Goal: Find specific page/section: Find specific page/section

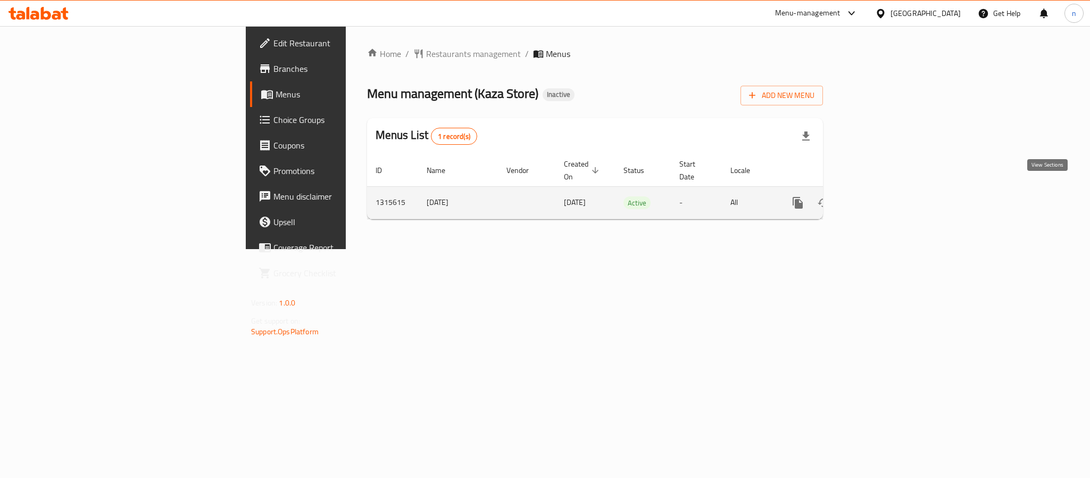
click at [881, 196] on icon "enhanced table" at bounding box center [874, 202] width 13 height 13
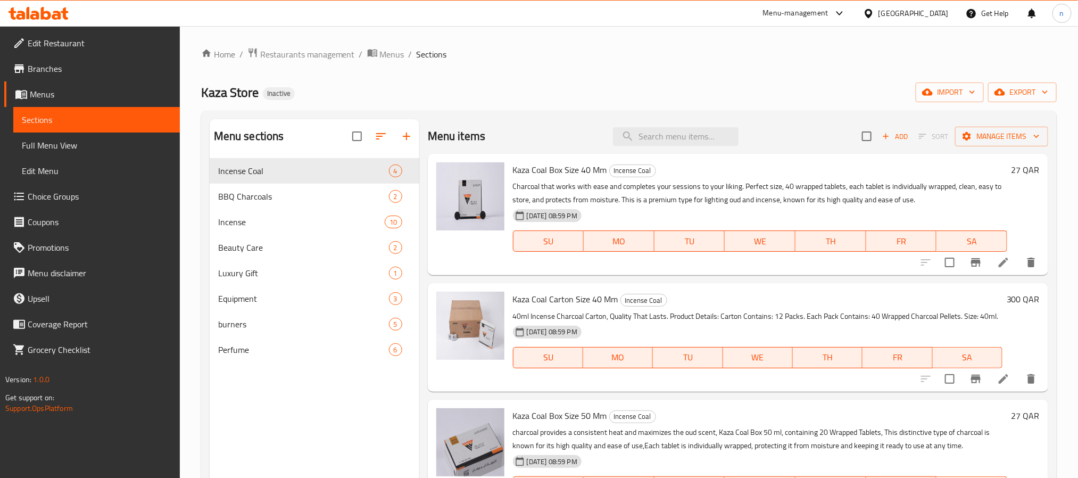
drag, startPoint x: 320, startPoint y: 139, endPoint x: 318, endPoint y: 160, distance: 20.9
click at [318, 155] on div "Menu sections Incense Coal 4 BBQ Charcoals 2 Incense 10 Beauty Care 2 Luxury Gi…" at bounding box center [315, 242] width 210 height 247
click at [316, 163] on div "Incense Coal 4" at bounding box center [315, 171] width 210 height 26
click at [523, 169] on span "Kaza Coal Box Size 40 Mm" at bounding box center [560, 170] width 94 height 16
click at [523, 170] on span "Kaza Coal Box Size 40 Mm" at bounding box center [560, 170] width 94 height 16
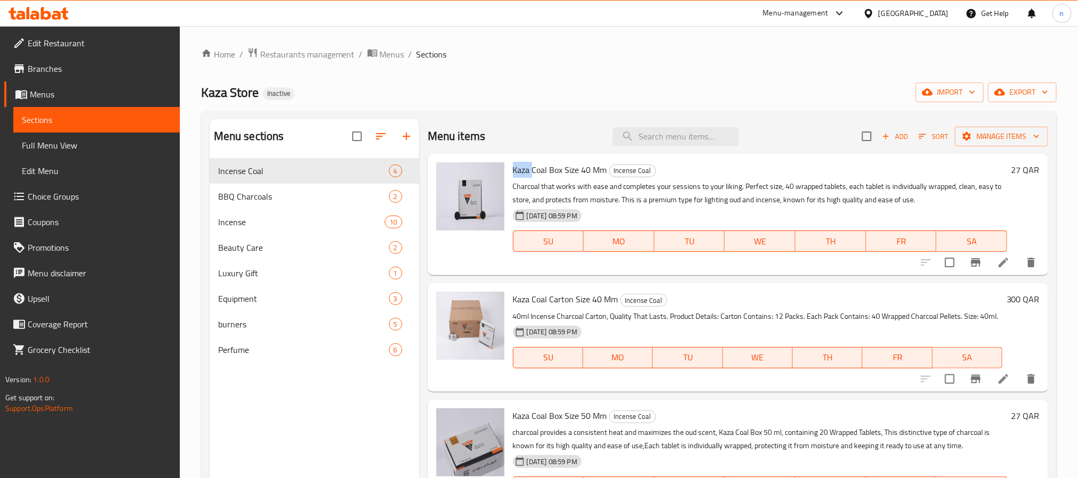
click at [520, 169] on span "Kaza Coal Box Size 40 Mm" at bounding box center [560, 170] width 94 height 16
drag, startPoint x: 520, startPoint y: 169, endPoint x: 549, endPoint y: 171, distance: 28.8
click at [549, 171] on span "Kaza Coal Box Size 40 Mm" at bounding box center [560, 170] width 94 height 16
click at [544, 124] on div "Menu items Add Sort Manage items" at bounding box center [738, 136] width 620 height 35
click at [515, 171] on span "Kaza Coal Box Size 40 Mm" at bounding box center [560, 170] width 94 height 16
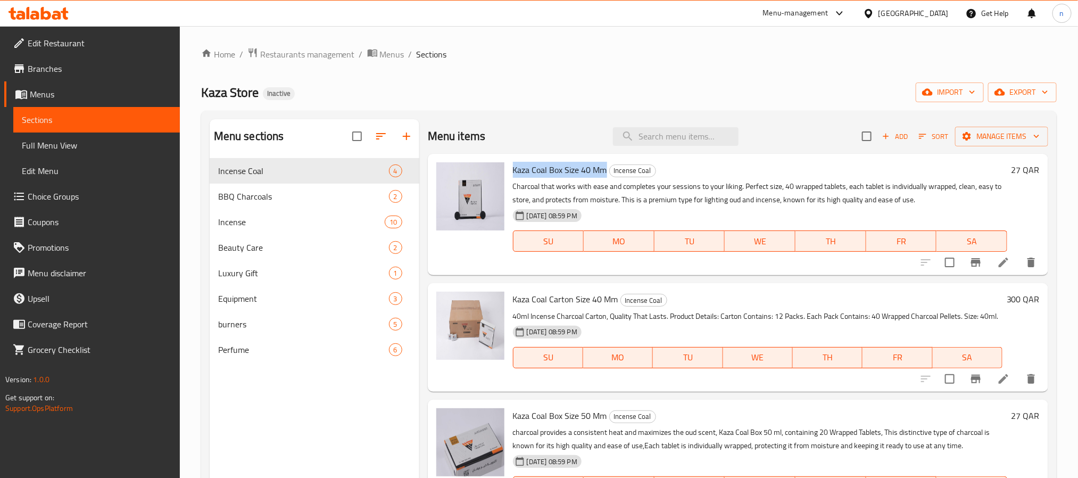
drag, startPoint x: 515, startPoint y: 171, endPoint x: 599, endPoint y: 169, distance: 83.5
click at [599, 169] on span "Kaza Coal Box Size 40 Mm" at bounding box center [560, 170] width 94 height 16
copy span "Kaza Coal Box Size 40 Mm"
click at [629, 55] on ol "Home / Restaurants management / Menus / Sections" at bounding box center [628, 54] width 855 height 14
click at [519, 300] on span "Kaza Coal Carton Size 40 Mm" at bounding box center [565, 299] width 105 height 16
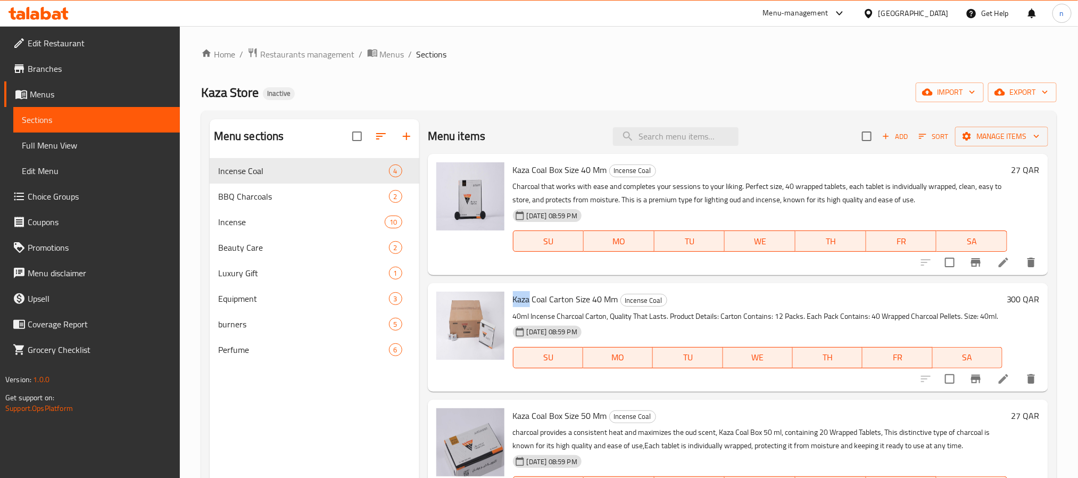
click at [519, 300] on span "Kaza Coal Carton Size 40 Mm" at bounding box center [565, 299] width 105 height 16
click at [293, 408] on div "Menu sections Incense Coal 4 BBQ Charcoals 2 Incense 10 Beauty Care 2 Luxury Gi…" at bounding box center [315, 358] width 210 height 478
click at [581, 297] on span "Kaza Coal Carton Size 40 Mm" at bounding box center [565, 299] width 105 height 16
drag, startPoint x: 581, startPoint y: 297, endPoint x: 604, endPoint y: 299, distance: 22.9
click at [604, 299] on span "Kaza Coal Carton Size 40 Mm" at bounding box center [565, 299] width 105 height 16
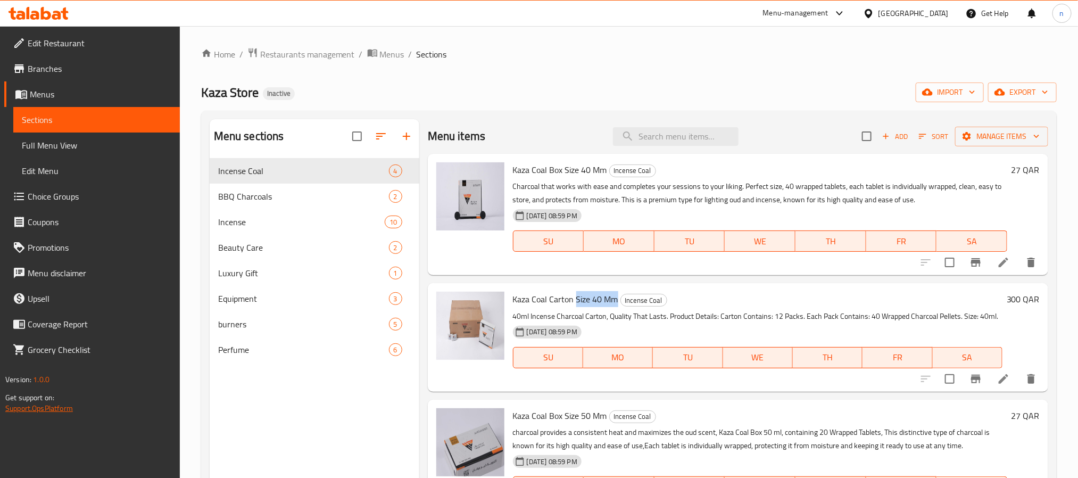
copy span "Size 40 Mm"
click at [518, 302] on span "Kaza Coal Carton Size 40 Mm" at bounding box center [565, 299] width 105 height 16
drag, startPoint x: 518, startPoint y: 302, endPoint x: 613, endPoint y: 301, distance: 95.8
click at [613, 301] on span "Kaza Coal Carton Size 40 Mm" at bounding box center [565, 299] width 105 height 16
copy h6 "Kaza Coal Carton Size 40 Mm"
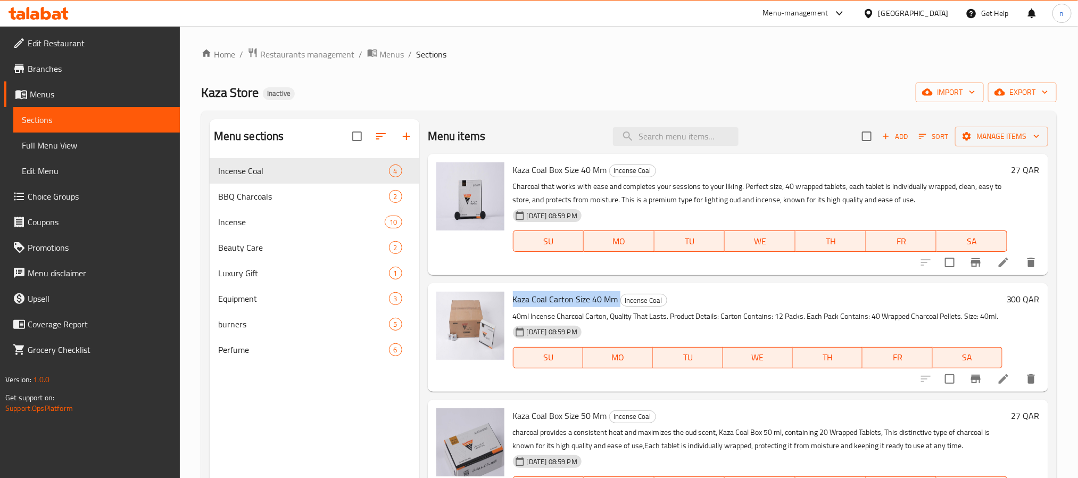
scroll to position [80, 0]
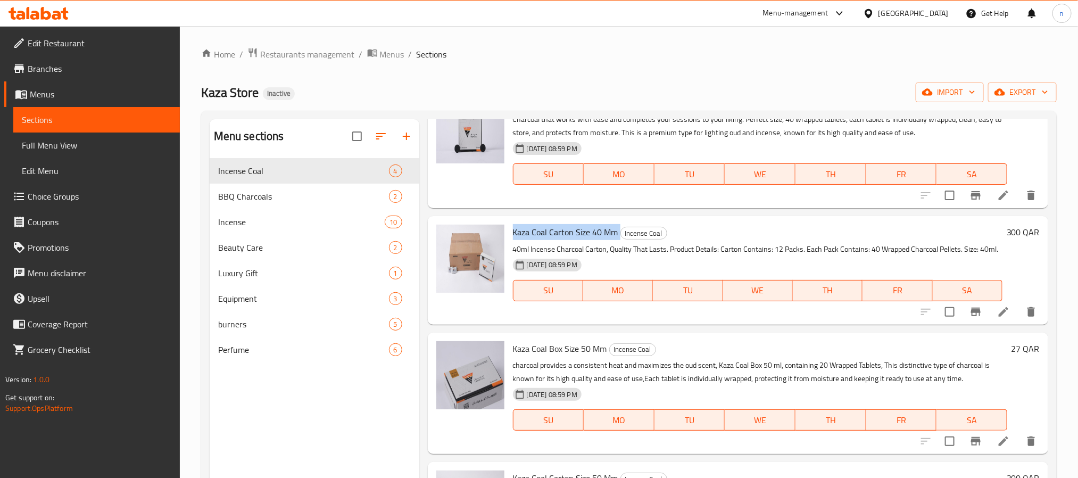
click at [519, 224] on span "Kaza Coal Carton Size 40 Mm" at bounding box center [565, 232] width 105 height 16
drag, startPoint x: 519, startPoint y: 217, endPoint x: 602, endPoint y: 219, distance: 83.0
click at [602, 224] on span "Kaza Coal Carton Size 40 Mm" at bounding box center [565, 232] width 105 height 16
click at [522, 224] on span "Kaza Coal Carton Size 40 Mm" at bounding box center [565, 232] width 105 height 16
drag, startPoint x: 522, startPoint y: 219, endPoint x: 614, endPoint y: 217, distance: 92.0
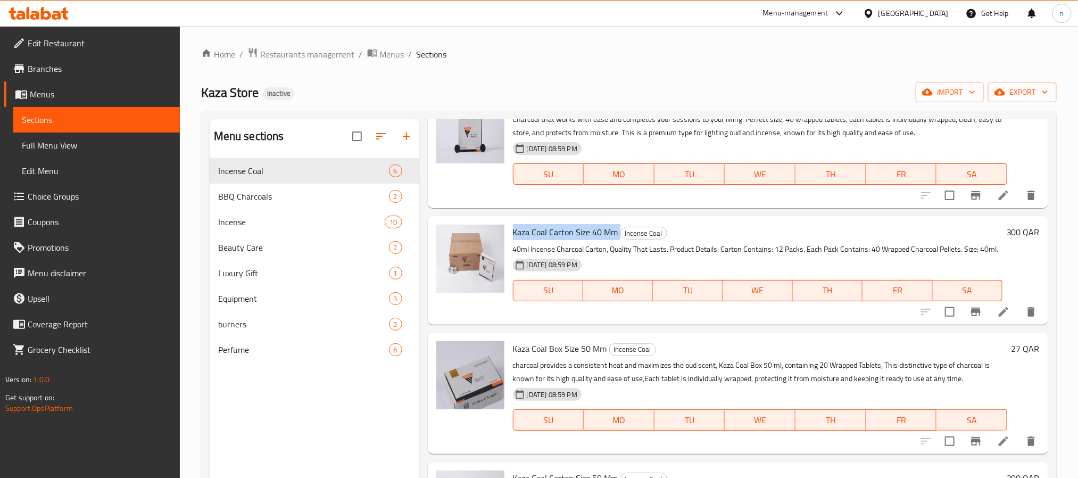
click at [614, 224] on span "Kaza Coal Carton Size 40 Mm" at bounding box center [565, 232] width 105 height 16
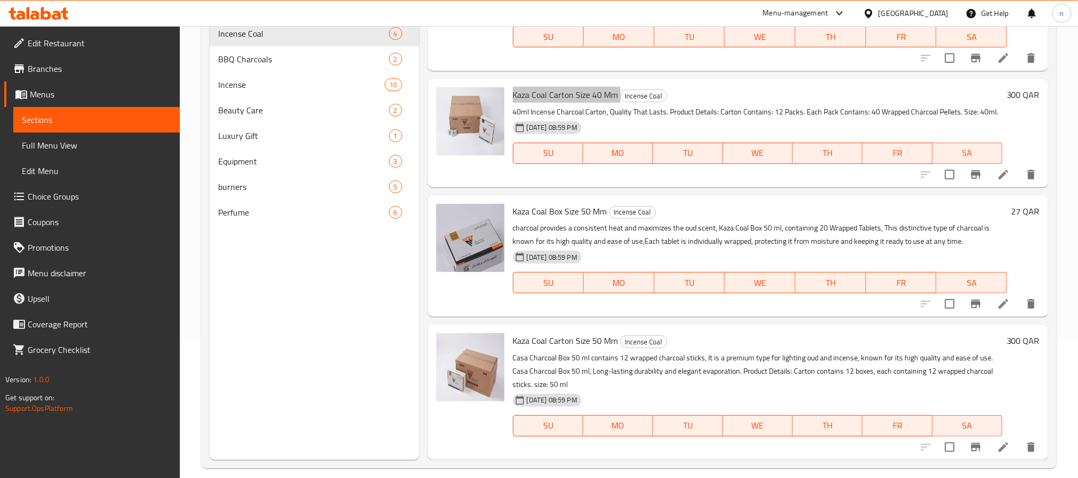
scroll to position [149, 0]
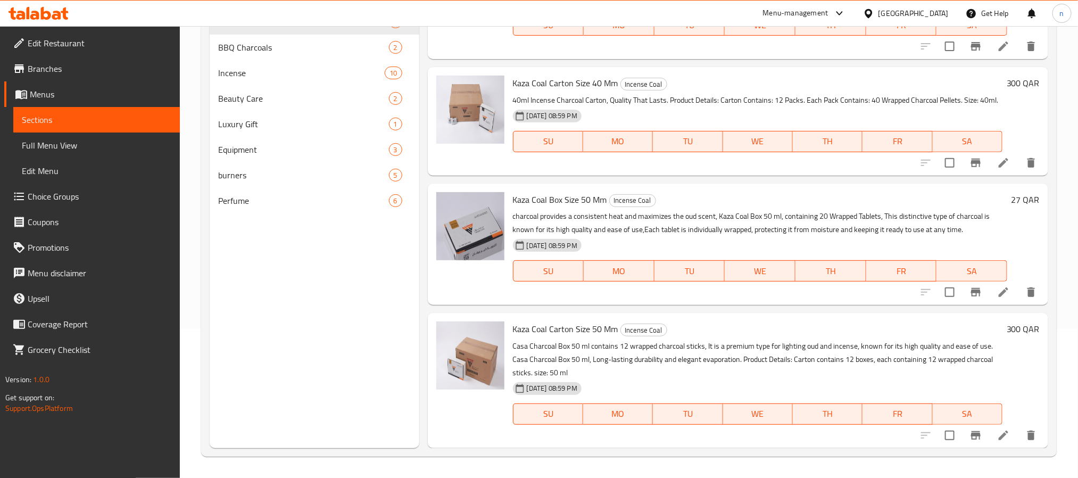
click at [523, 197] on span "Kaza Coal Box Size 50 Mm" at bounding box center [560, 199] width 94 height 16
drag, startPoint x: 523, startPoint y: 197, endPoint x: 592, endPoint y: 203, distance: 68.9
click at [592, 203] on span "Kaza Coal Box Size 50 Mm" at bounding box center [560, 199] width 94 height 16
copy span "Kaza Coal Box Size 50 Mm"
click at [529, 329] on span "Kaza Coal Carton Size 50 Mm" at bounding box center [565, 329] width 105 height 16
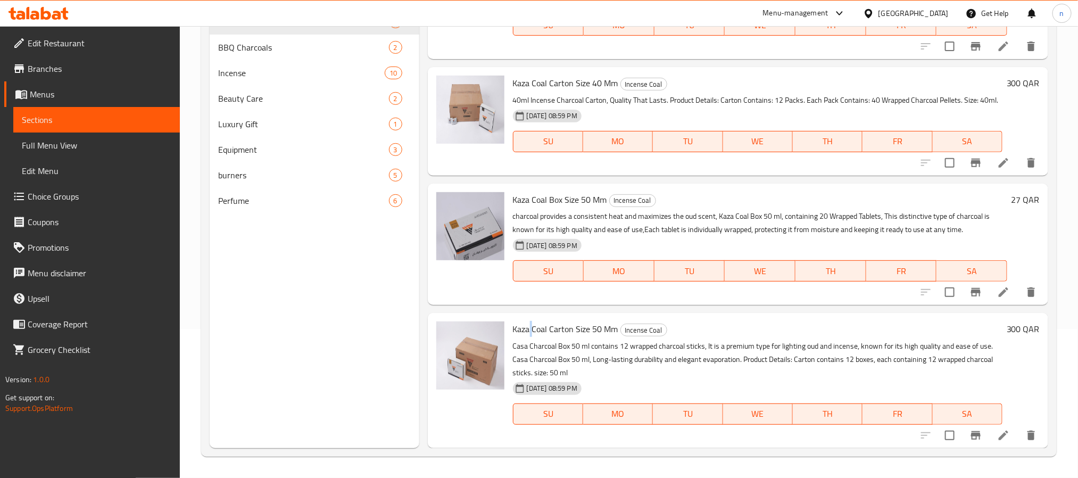
click at [529, 329] on span "Kaza Coal Carton Size 50 Mm" at bounding box center [565, 329] width 105 height 16
click at [546, 333] on span "Kaza Coal Carton Size 50 Mm" at bounding box center [565, 329] width 105 height 16
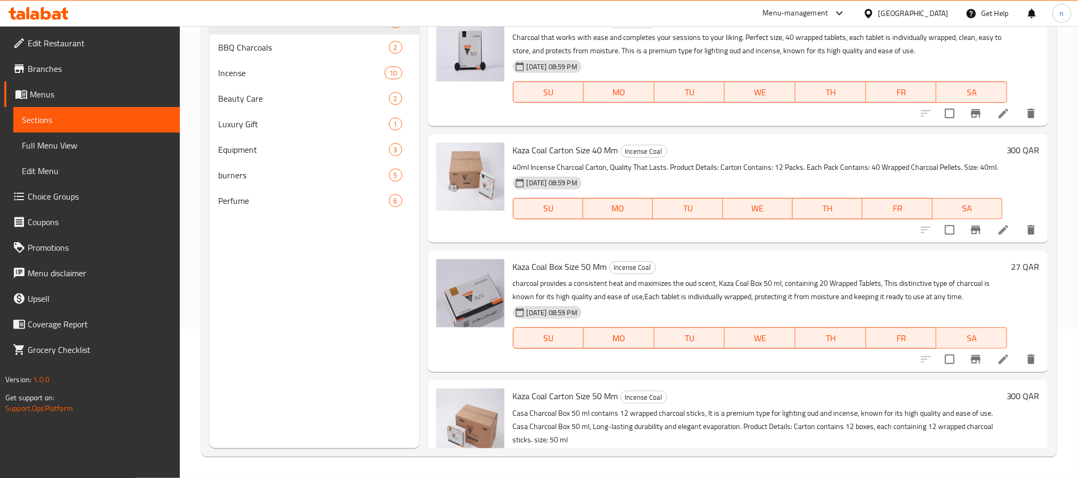
click at [557, 271] on span "Kaza Coal Box Size 50 Mm" at bounding box center [560, 266] width 94 height 16
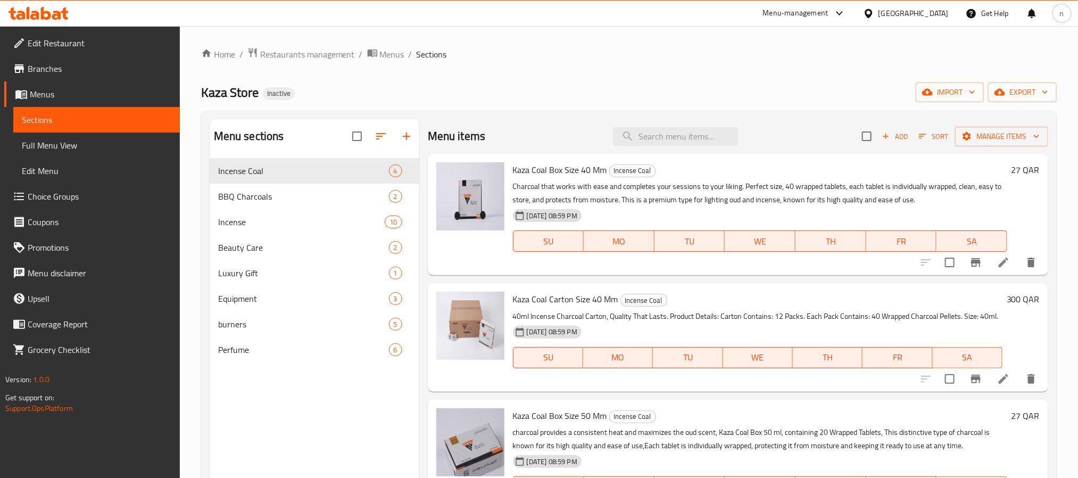
click at [525, 312] on p "40ml Incense Charcoal Carton, Quality That Lasts. Product Details: Carton Conta…" at bounding box center [757, 316] width 489 height 13
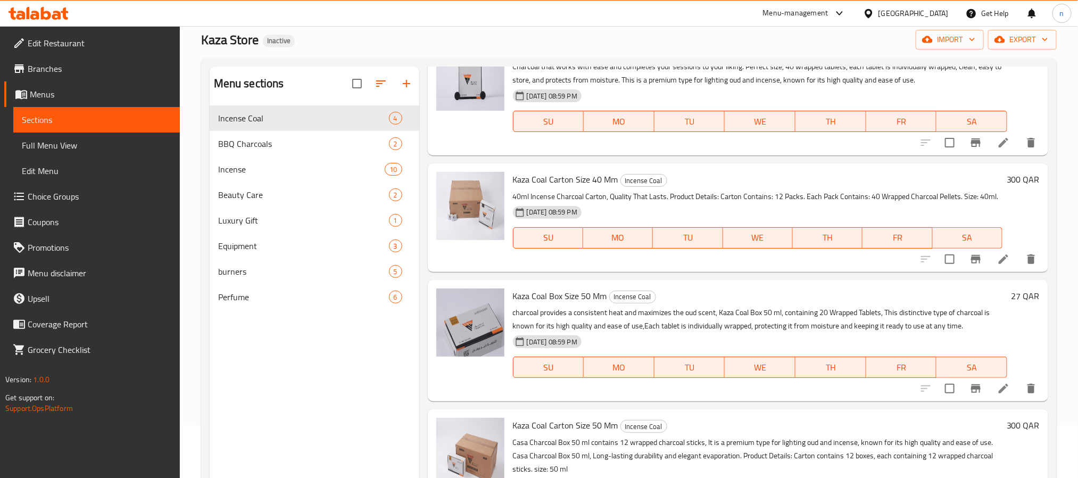
scroll to position [80, 0]
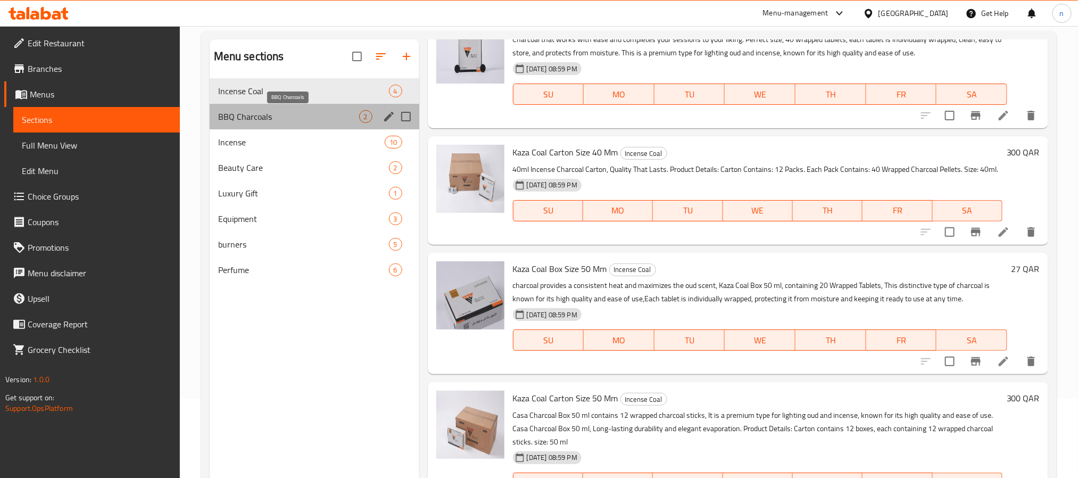
click at [270, 115] on span "BBQ Charcoals" at bounding box center [288, 116] width 141 height 13
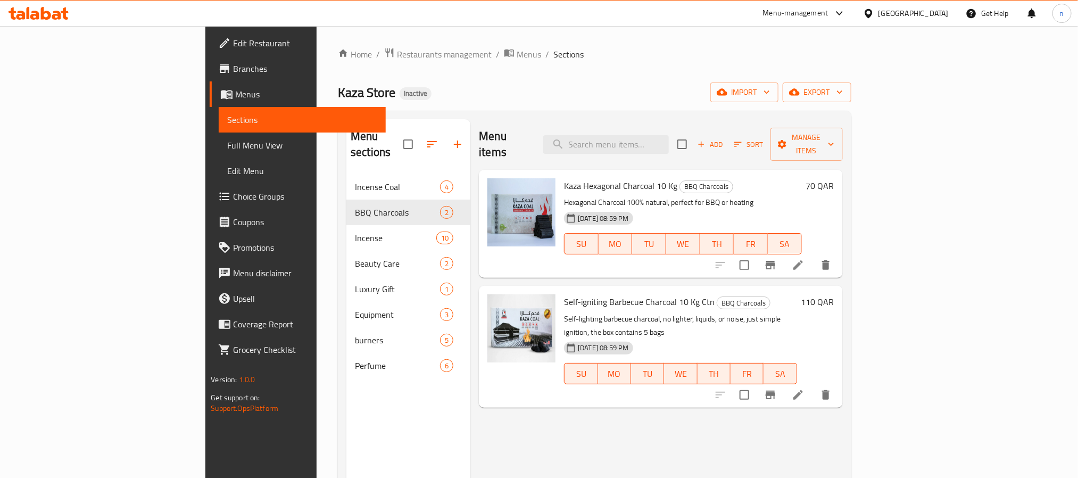
click at [564, 178] on span "Kaza Hexagonal Charcoal 10 Kg" at bounding box center [620, 186] width 113 height 16
copy span "Hexagonal"
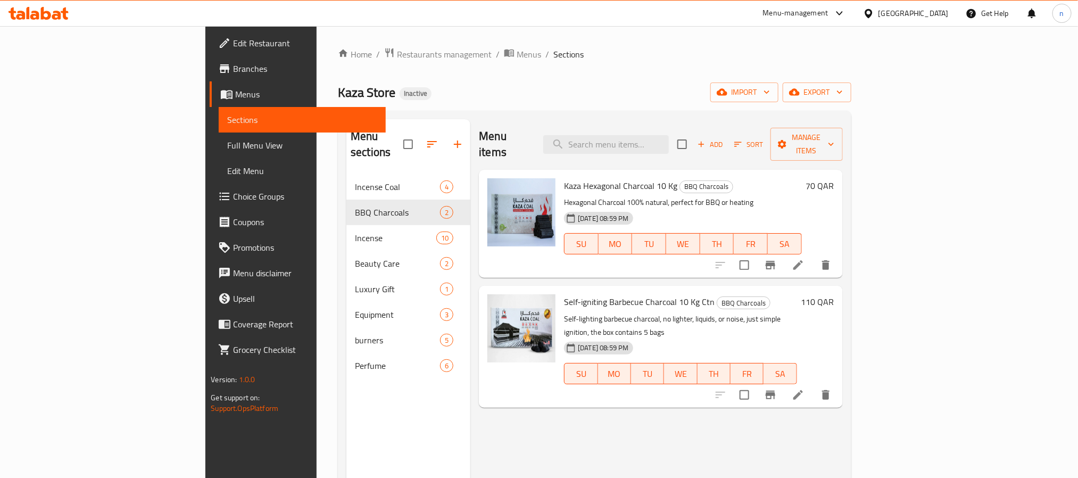
click at [564, 294] on span "Self-igniting Barbecue Charcoal 10 Kg Ctn" at bounding box center [639, 302] width 151 height 16
copy span "igniting"
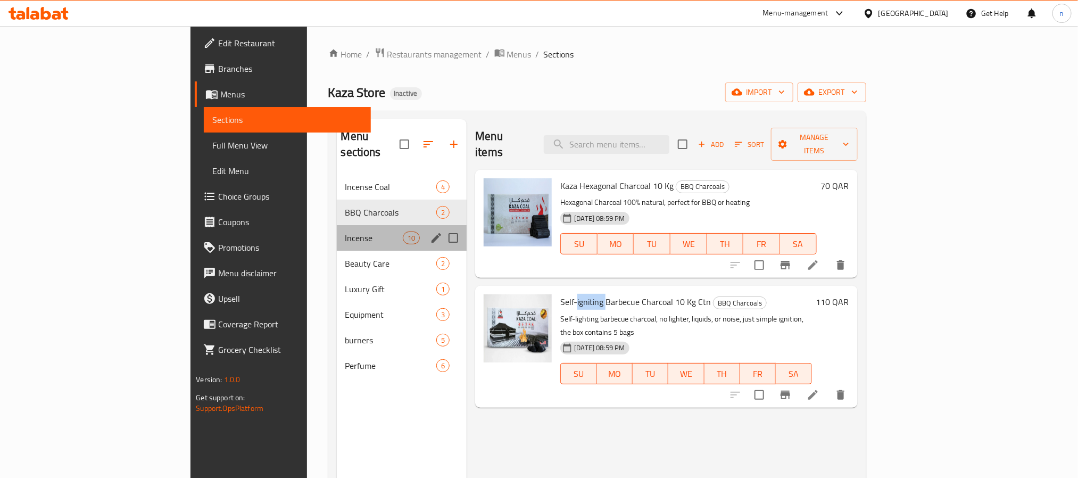
click at [337, 231] on div "Incense 10" at bounding box center [402, 238] width 130 height 26
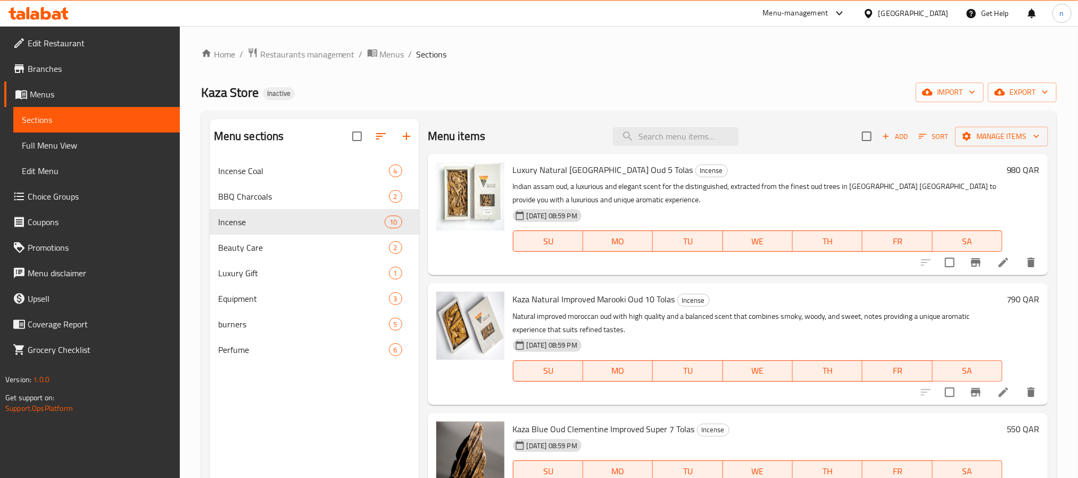
click at [627, 166] on span "Luxury Natural [GEOGRAPHIC_DATA] Oud 5 Tolas" at bounding box center [603, 170] width 180 height 16
click at [626, 166] on span "Luxury Natural [GEOGRAPHIC_DATA] Oud 5 Tolas" at bounding box center [603, 170] width 180 height 16
click at [623, 168] on span "Luxury Natural [GEOGRAPHIC_DATA] Oud 5 Tolas" at bounding box center [603, 170] width 180 height 16
drag, startPoint x: 623, startPoint y: 168, endPoint x: 641, endPoint y: 166, distance: 18.6
click at [641, 166] on span "Luxury Natural [GEOGRAPHIC_DATA] Oud 5 Tolas" at bounding box center [603, 170] width 180 height 16
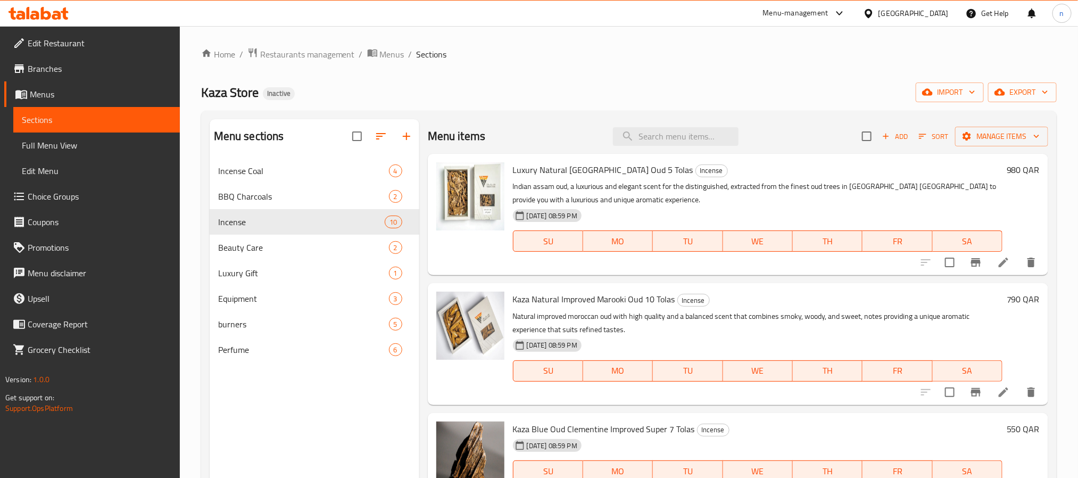
click at [531, 165] on span "Luxury Natural [GEOGRAPHIC_DATA] Oud 5 Tolas" at bounding box center [603, 170] width 180 height 16
drag, startPoint x: 531, startPoint y: 165, endPoint x: 561, endPoint y: 160, distance: 29.7
click at [561, 160] on div "Luxury Natural Indian Assam Oud 5 Tolas Incense Indian assam oud, a luxurious a…" at bounding box center [757, 214] width 498 height 113
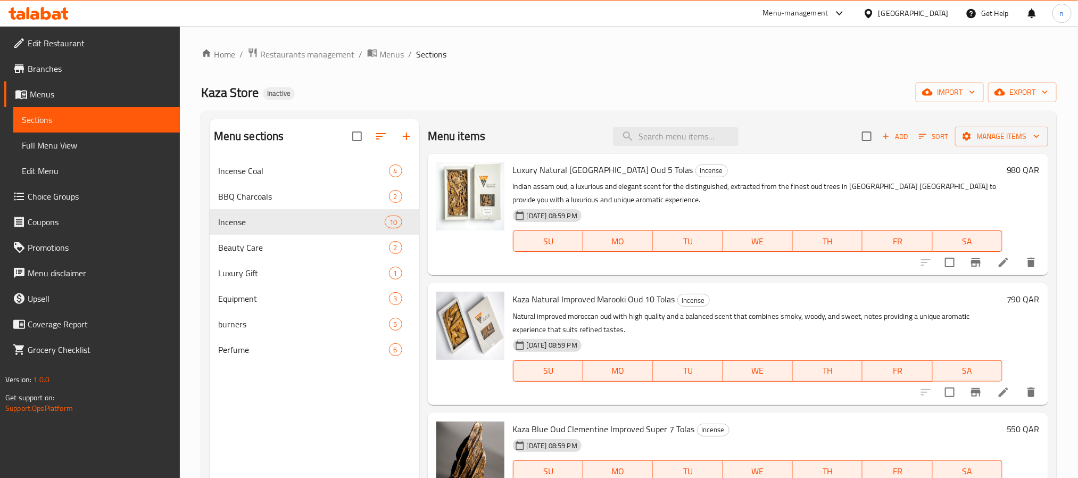
click at [599, 164] on span "Luxury Natural [GEOGRAPHIC_DATA] Oud 5 Tolas" at bounding box center [603, 170] width 180 height 16
copy span "[GEOGRAPHIC_DATA]"
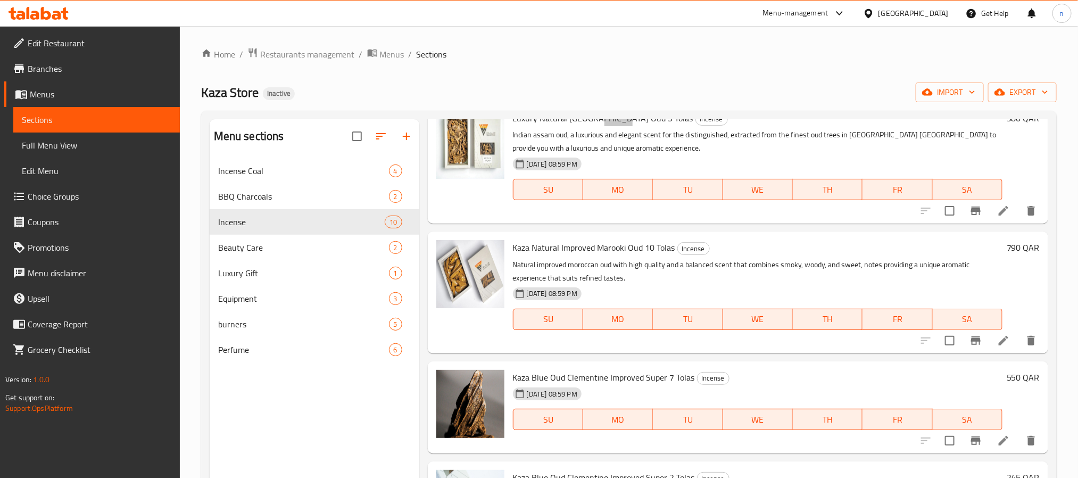
scroll to position [80, 0]
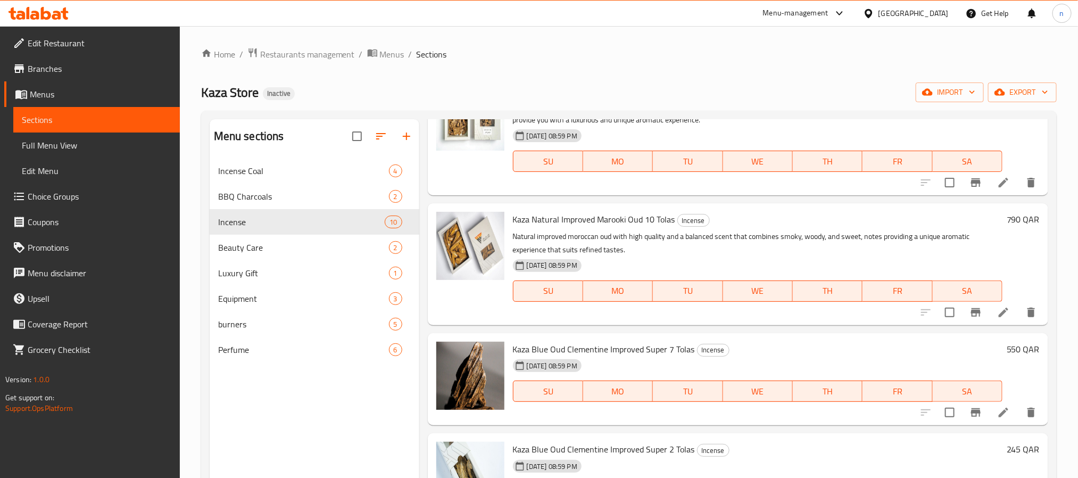
click at [610, 220] on span "Kaza Natural Improved Marooki Oud 10 Tolas" at bounding box center [594, 219] width 162 height 16
copy span "Marooki"
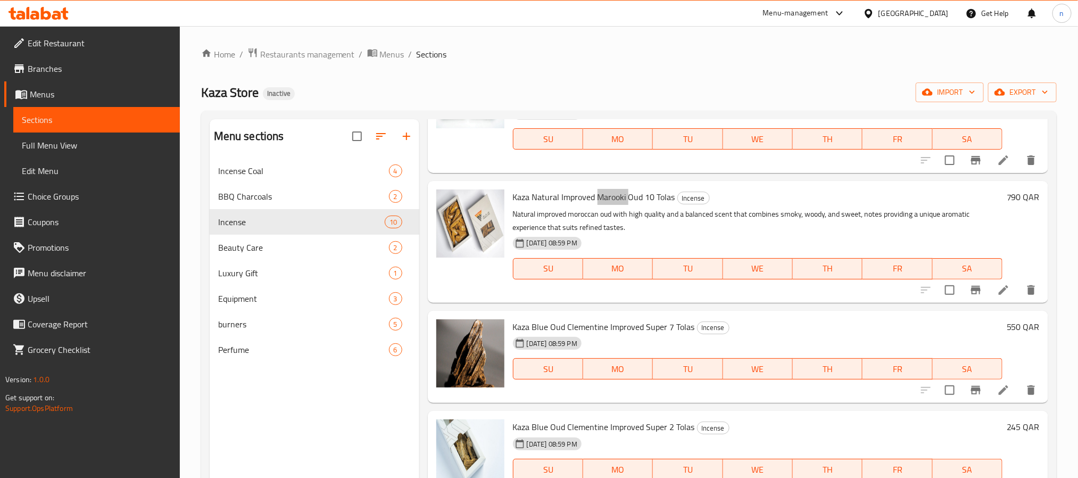
scroll to position [160, 0]
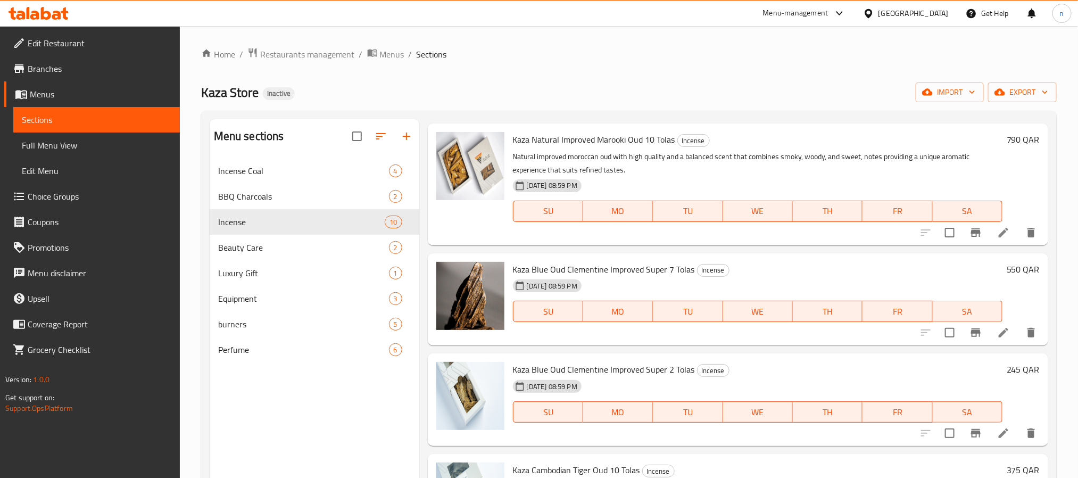
click at [598, 265] on span "Kaza Blue Oud Clementine Improved Super 7 Tolas" at bounding box center [604, 269] width 182 height 16
drag, startPoint x: 598, startPoint y: 265, endPoint x: 607, endPoint y: 282, distance: 19.0
click at [597, 265] on span "Kaza Blue Oud Clementine Improved Super 7 Tolas" at bounding box center [604, 269] width 182 height 16
copy span "Clementine"
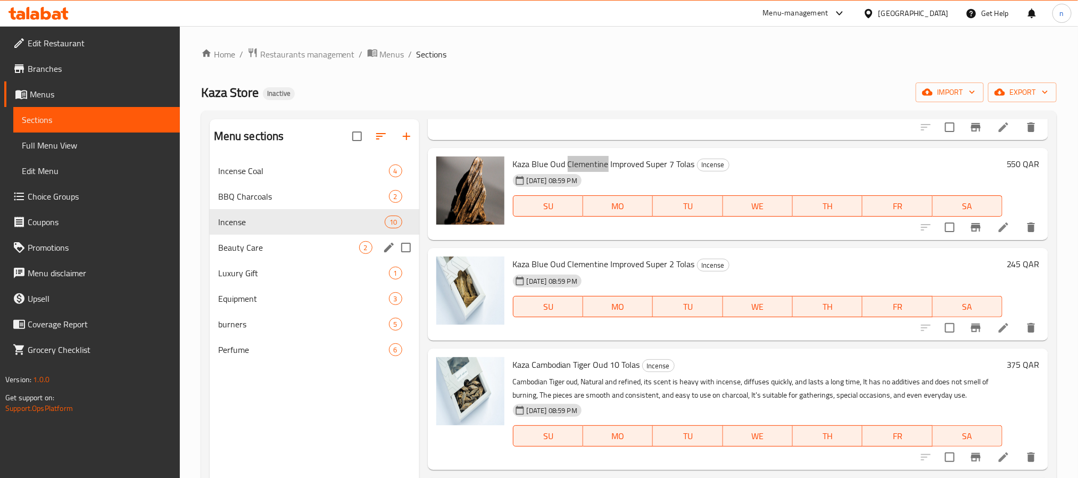
scroll to position [239, 0]
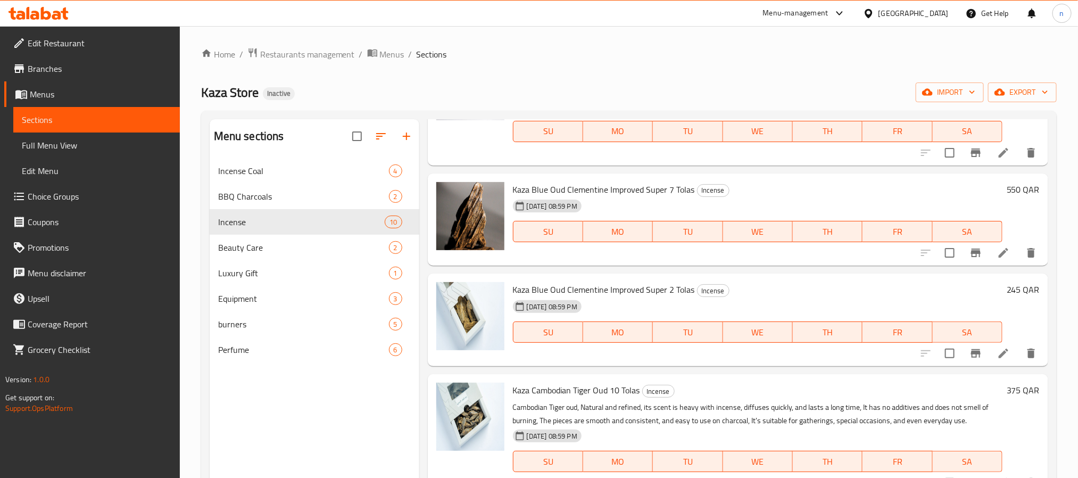
click at [541, 286] on span "Kaza Blue Oud Clementine Improved Super 2 Tolas" at bounding box center [604, 289] width 182 height 16
drag, startPoint x: 541, startPoint y: 286, endPoint x: 555, endPoint y: 289, distance: 14.7
click at [555, 289] on span "Kaza Blue Oud Clementine Improved Super 2 Tolas" at bounding box center [604, 289] width 182 height 16
copy span "Blue Oud"
click at [519, 286] on span "Kaza Blue Oud Clementine Improved Super 2 Tolas" at bounding box center [604, 289] width 182 height 16
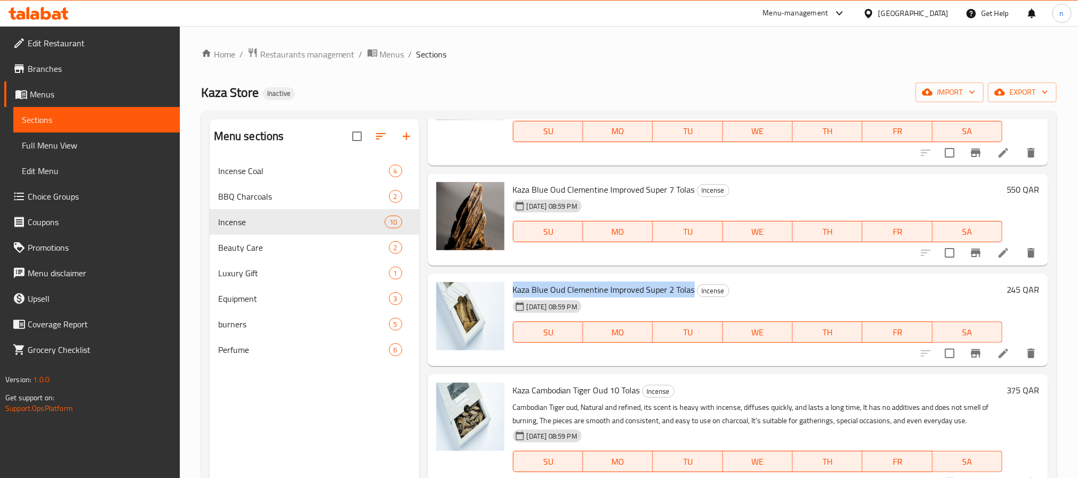
drag, startPoint x: 519, startPoint y: 286, endPoint x: 678, endPoint y: 283, distance: 159.6
click at [678, 283] on span "Kaza Blue Oud Clementine Improved Super 2 Tolas" at bounding box center [604, 289] width 182 height 16
click at [520, 287] on span "Kaza Blue Oud Clementine Improved Super 2 Tolas" at bounding box center [604, 289] width 182 height 16
drag, startPoint x: 520, startPoint y: 287, endPoint x: 675, endPoint y: 286, distance: 155.3
click at [675, 286] on span "Kaza Blue Oud Clementine Improved Super 2 Tolas" at bounding box center [604, 289] width 182 height 16
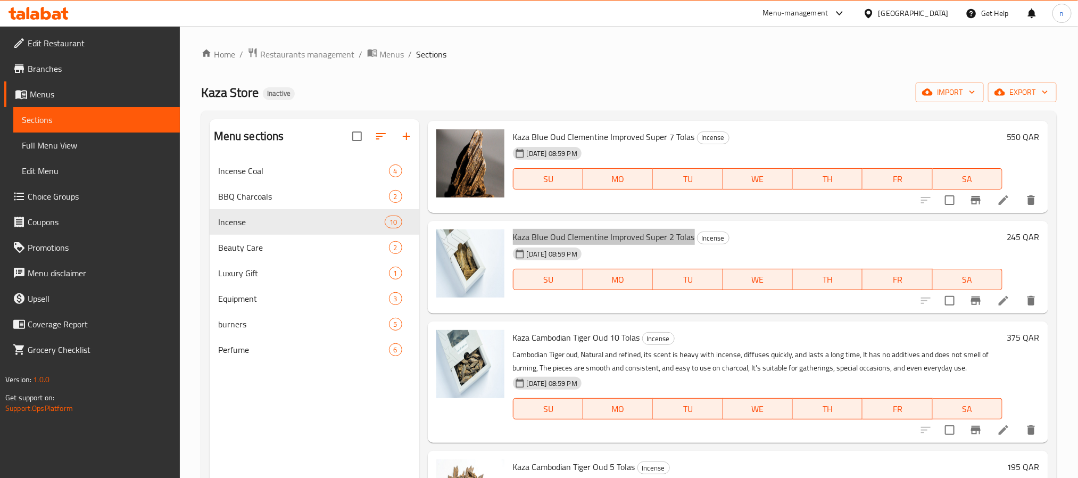
scroll to position [319, 0]
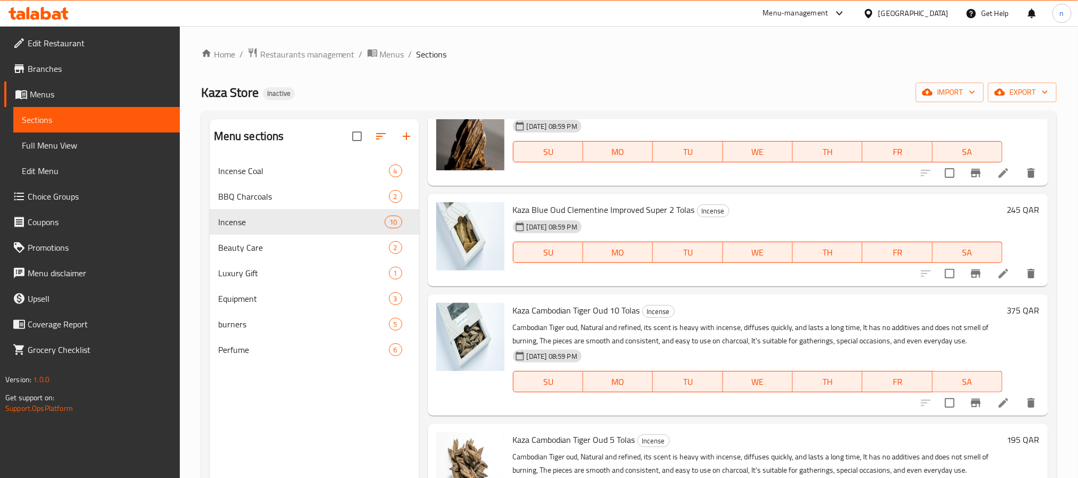
click at [519, 313] on span "Kaza Cambodian Tiger Oud 10 Tolas" at bounding box center [576, 310] width 127 height 16
click at [519, 312] on span "Kaza Cambodian Tiger Oud 10 Tolas" at bounding box center [576, 310] width 127 height 16
drag, startPoint x: 519, startPoint y: 312, endPoint x: 575, endPoint y: 305, distance: 56.2
click at [575, 305] on span "Kaza Cambodian Tiger Oud 10 Tolas" at bounding box center [576, 310] width 127 height 16
click at [538, 306] on span "Kaza Cambodian Tiger Oud 10 Tolas" at bounding box center [576, 310] width 127 height 16
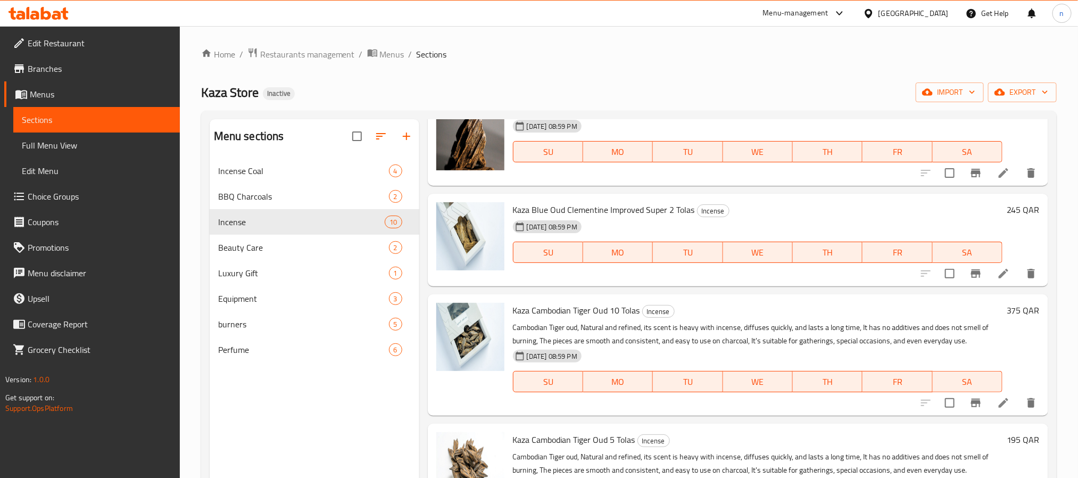
click at [637, 332] on p "Cambodian Tiger oud, Natural and refined, its scent is heavy with incense, diff…" at bounding box center [757, 334] width 489 height 27
drag, startPoint x: 610, startPoint y: 308, endPoint x: 638, endPoint y: 310, distance: 28.2
click at [638, 310] on span "Kaza Cambodian Tiger Oud 10 Tolas" at bounding box center [576, 310] width 127 height 16
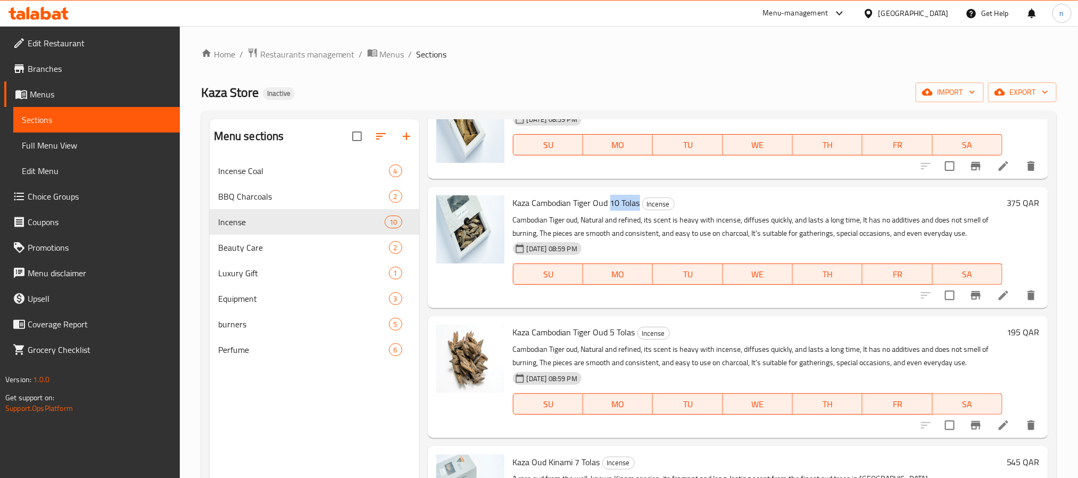
scroll to position [399, 0]
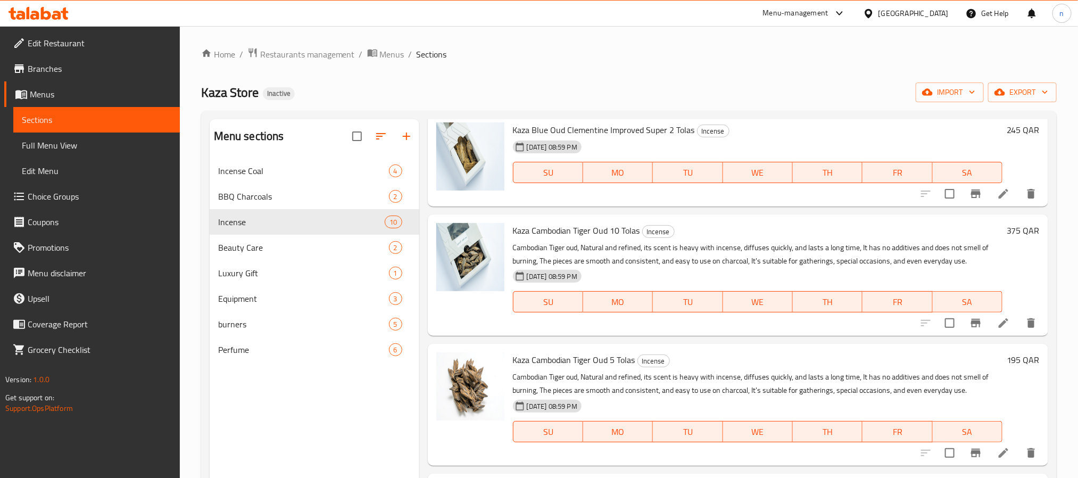
click at [527, 227] on span "Kaza Cambodian Tiger Oud 10 Tolas" at bounding box center [576, 230] width 127 height 16
drag, startPoint x: 527, startPoint y: 227, endPoint x: 625, endPoint y: 231, distance: 98.5
click at [625, 231] on span "Kaza Cambodian Tiger Oud 10 Tolas" at bounding box center [576, 230] width 127 height 16
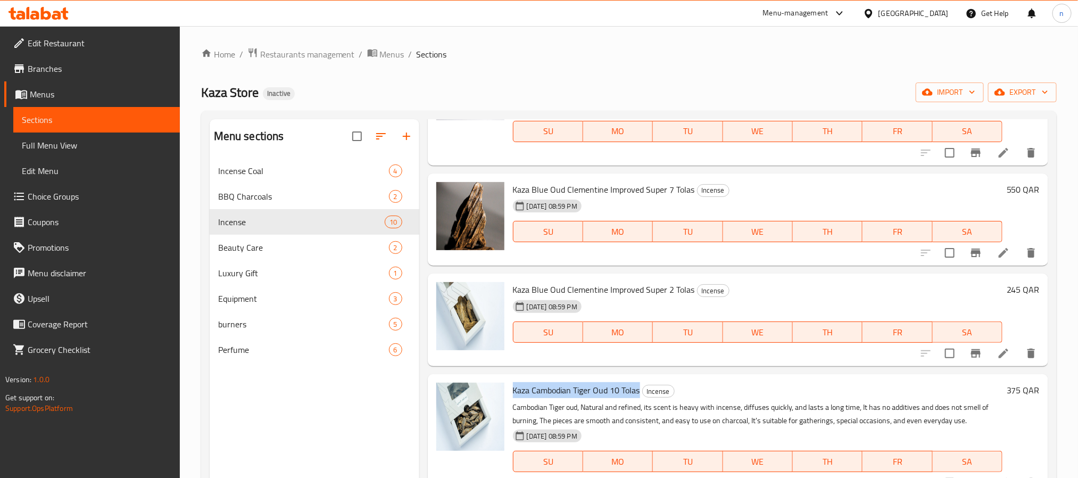
scroll to position [160, 0]
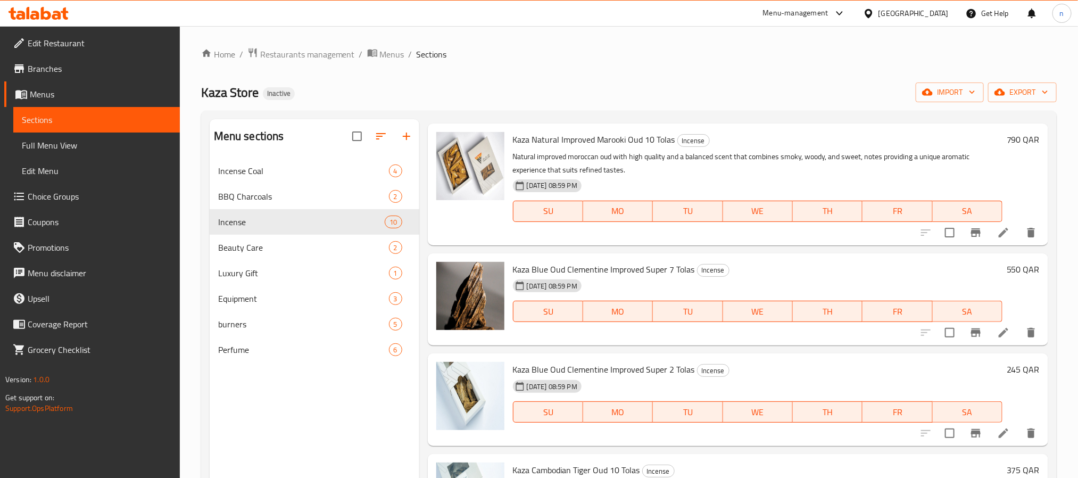
click at [586, 371] on span "Kaza Blue Oud Clementine Improved Super 2 Tolas" at bounding box center [604, 369] width 182 height 16
click at [653, 370] on span "Kaza Blue Oud Clementine Improved Super 2 Tolas" at bounding box center [604, 369] width 182 height 16
click at [653, 369] on span "Kaza Blue Oud Clementine Improved Super 2 Tolas" at bounding box center [604, 369] width 182 height 16
click at [664, 368] on span "Kaza Blue Oud Clementine Improved Super 2 Tolas" at bounding box center [604, 369] width 182 height 16
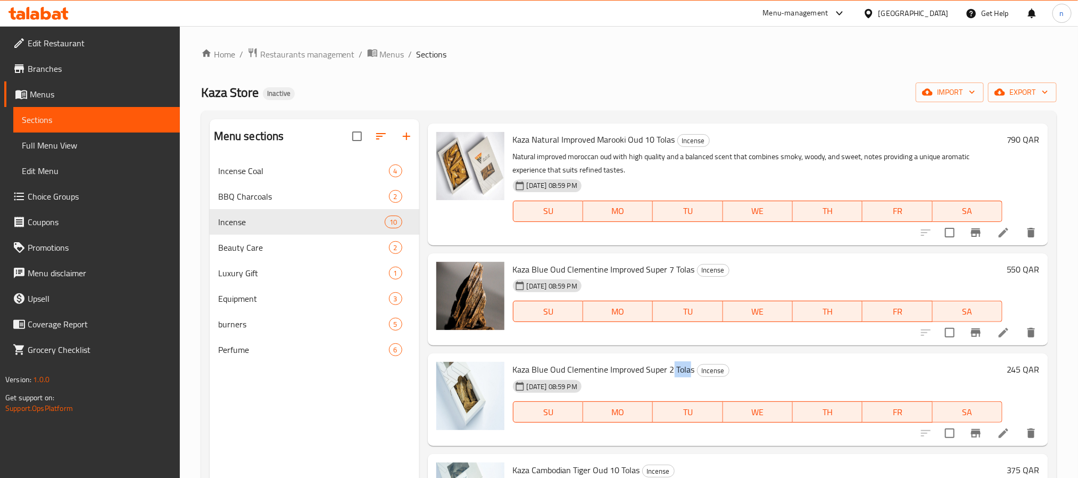
drag, startPoint x: 669, startPoint y: 369, endPoint x: 689, endPoint y: 373, distance: 20.8
click at [689, 373] on span "Kaza Blue Oud Clementine Improved Super 2 Tolas" at bounding box center [604, 369] width 182 height 16
click at [670, 368] on span "Kaza Blue Oud Clementine Improved Super 2 Tolas" at bounding box center [604, 369] width 182 height 16
drag, startPoint x: 667, startPoint y: 368, endPoint x: 691, endPoint y: 361, distance: 25.3
click at [691, 361] on span "Kaza Blue Oud Clementine Improved Super 2 Tolas" at bounding box center [604, 369] width 182 height 16
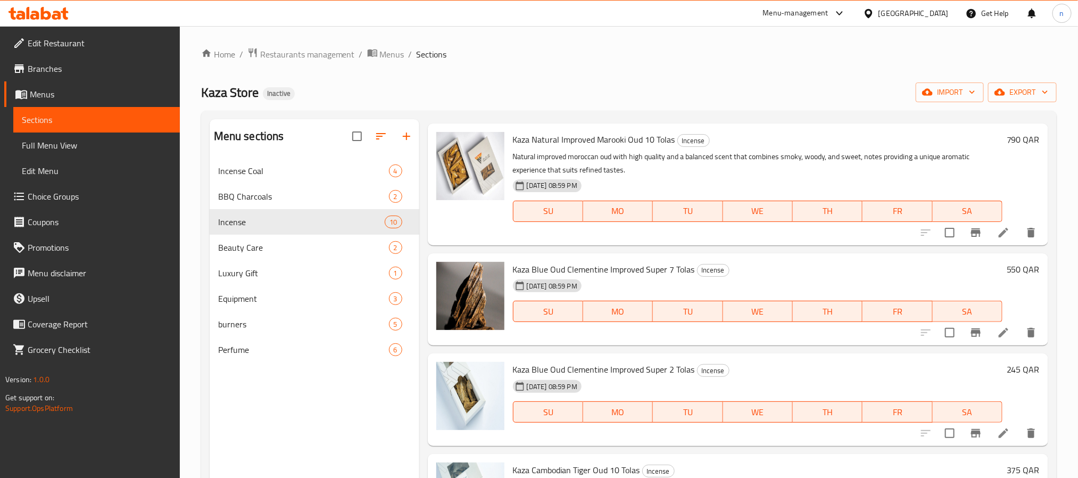
click at [518, 269] on span "Kaza Blue Oud Clementine Improved Super 7 Tolas" at bounding box center [604, 269] width 182 height 16
drag, startPoint x: 518, startPoint y: 269, endPoint x: 620, endPoint y: 267, distance: 102.1
click at [620, 267] on span "Kaza Blue Oud Clementine Improved Super 7 Tolas" at bounding box center [604, 269] width 182 height 16
click at [586, 361] on span "Kaza Blue Oud Clementine Improved Super 2 Tolas" at bounding box center [604, 369] width 182 height 16
click at [519, 371] on span "Kaza Blue Oud Clementine Improved Super 2 Tolas" at bounding box center [604, 369] width 182 height 16
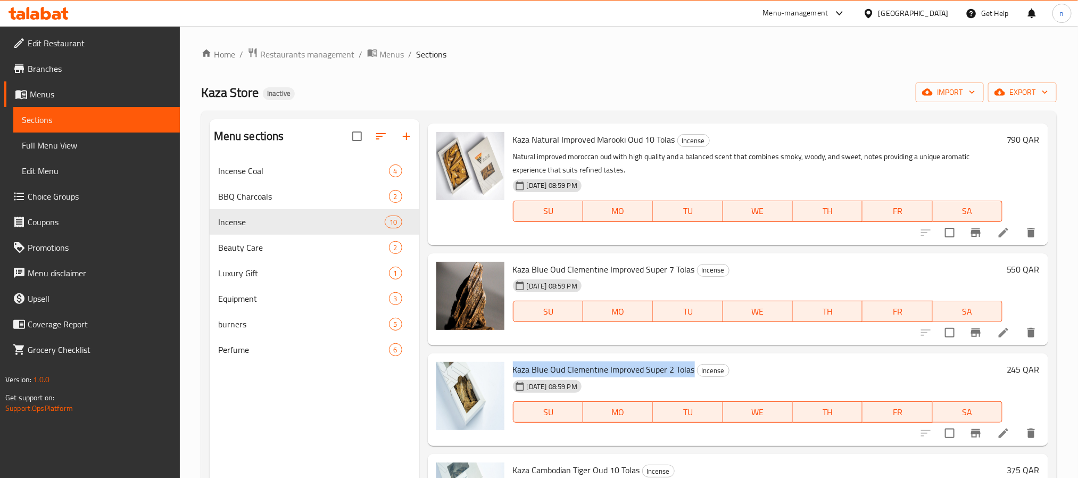
drag, startPoint x: 519, startPoint y: 371, endPoint x: 679, endPoint y: 374, distance: 160.1
click at [679, 374] on span "Kaza Blue Oud Clementine Improved Super 2 Tolas" at bounding box center [604, 369] width 182 height 16
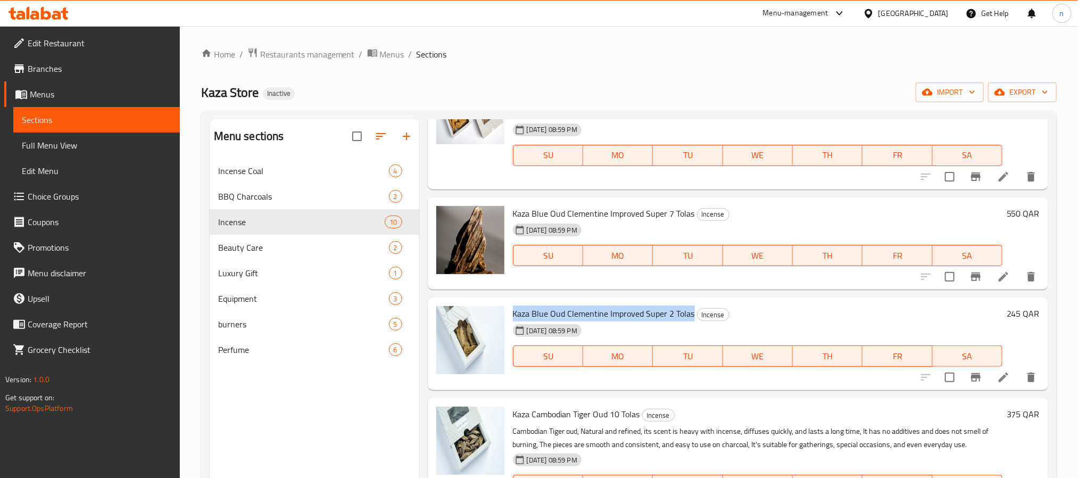
scroll to position [239, 0]
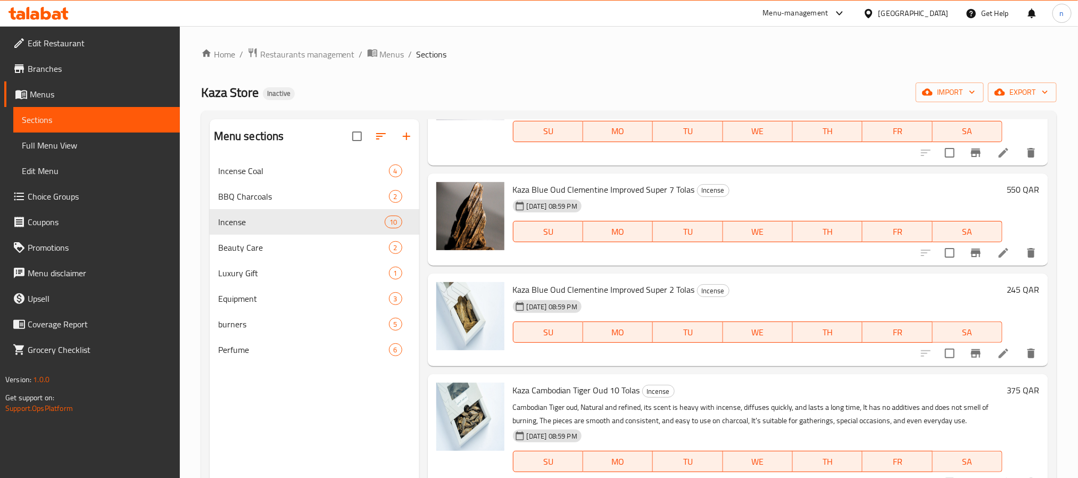
click at [363, 415] on div "Menu sections Incense Coal 4 BBQ Charcoals 2 Incense 10 Beauty Care 2 Luxury Gi…" at bounding box center [315, 358] width 210 height 478
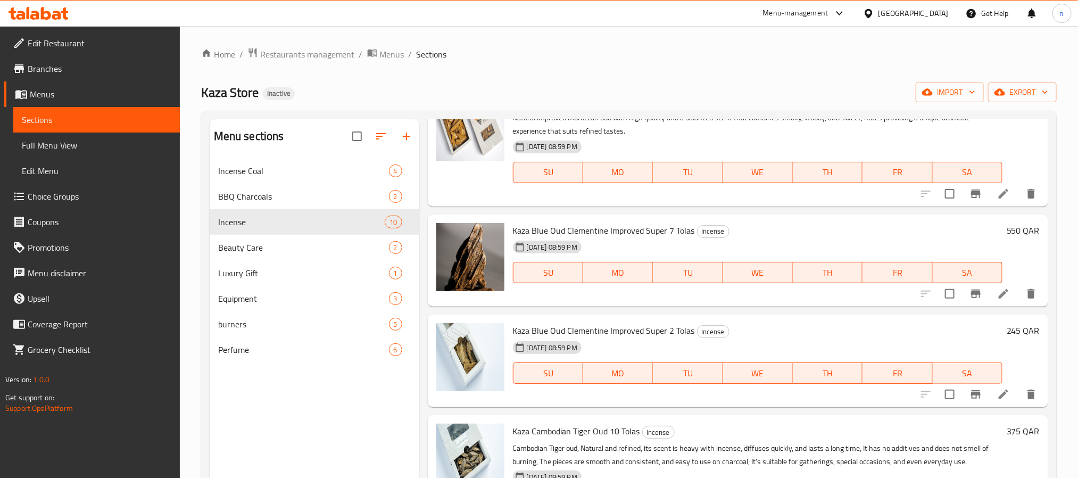
scroll to position [160, 0]
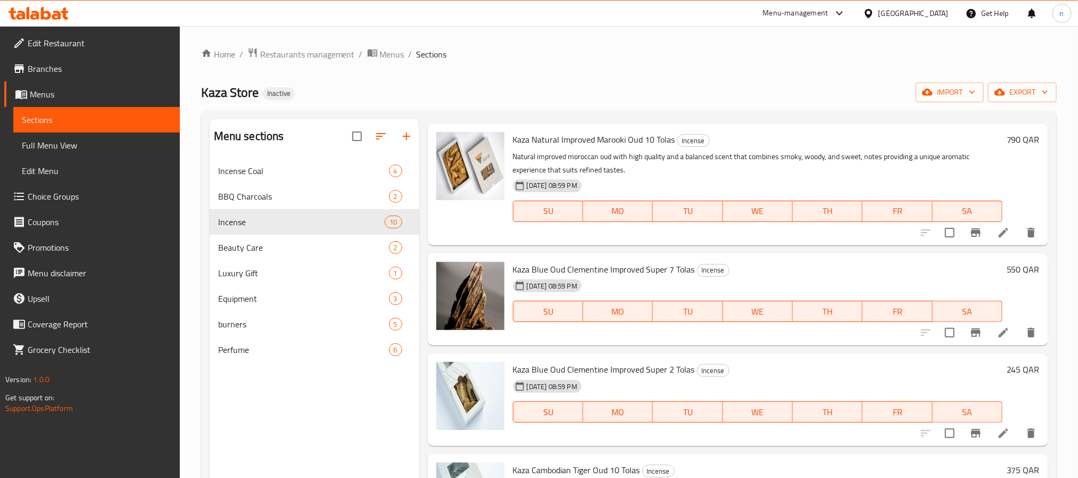
click at [519, 263] on span "Kaza Blue Oud Clementine Improved Super 7 Tolas" at bounding box center [604, 269] width 182 height 16
drag, startPoint x: 519, startPoint y: 263, endPoint x: 693, endPoint y: 260, distance: 173.4
click at [693, 260] on div "Kaza Blue Oud Clementine Improved Super 7 Tolas Incense [DATE] 08:59 PM SU MO T…" at bounding box center [757, 299] width 498 height 84
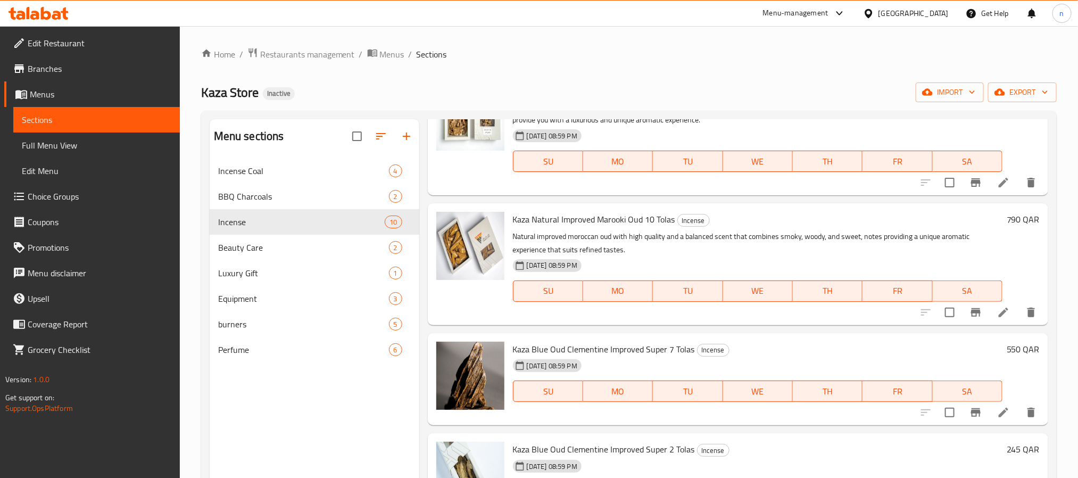
click at [618, 348] on span "Kaza Blue Oud Clementine Improved Super 7 Tolas" at bounding box center [604, 349] width 182 height 16
click at [630, 352] on span "Kaza Blue Oud Clementine Improved Super 7 Tolas" at bounding box center [604, 349] width 182 height 16
drag, startPoint x: 630, startPoint y: 352, endPoint x: 656, endPoint y: 349, distance: 26.1
click at [656, 349] on span "Kaza Blue Oud Clementine Improved Super 7 Tolas" at bounding box center [604, 349] width 182 height 16
click at [538, 352] on span "Kaza Blue Oud Clementine Improved Super 7 Tolas" at bounding box center [604, 349] width 182 height 16
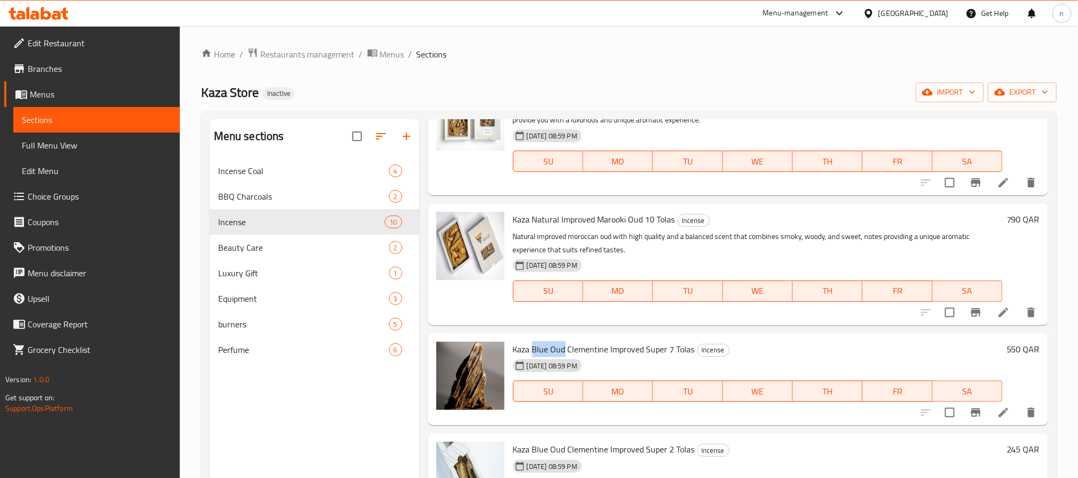
drag, startPoint x: 538, startPoint y: 352, endPoint x: 561, endPoint y: 353, distance: 22.4
click at [561, 353] on span "Kaza Blue Oud Clementine Improved Super 7 Tolas" at bounding box center [604, 349] width 182 height 16
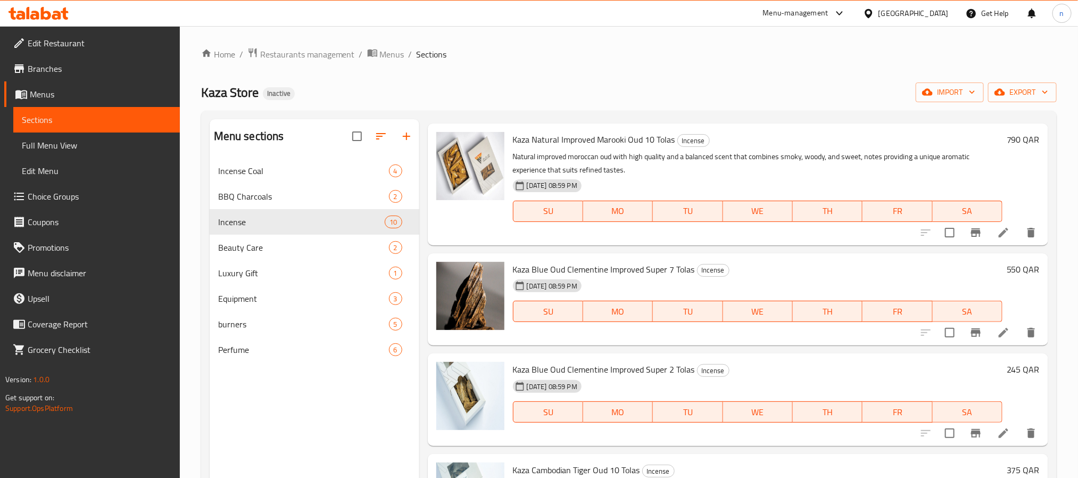
click at [523, 269] on span "Kaza Blue Oud Clementine Improved Super 7 Tolas" at bounding box center [604, 269] width 182 height 16
drag, startPoint x: 523, startPoint y: 269, endPoint x: 689, endPoint y: 265, distance: 166.0
click at [689, 265] on span "Kaza Blue Oud Clementine Improved Super 7 Tolas" at bounding box center [604, 269] width 182 height 16
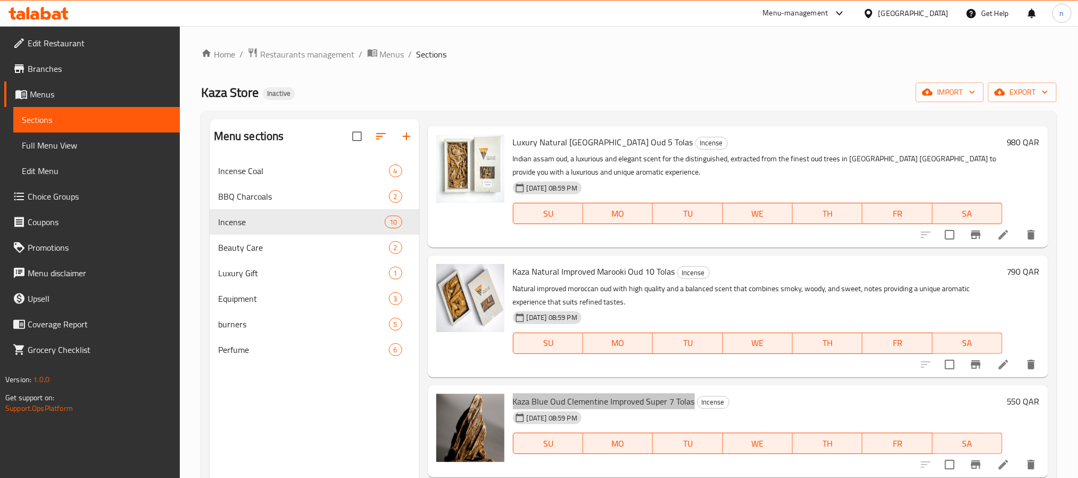
scroll to position [0, 0]
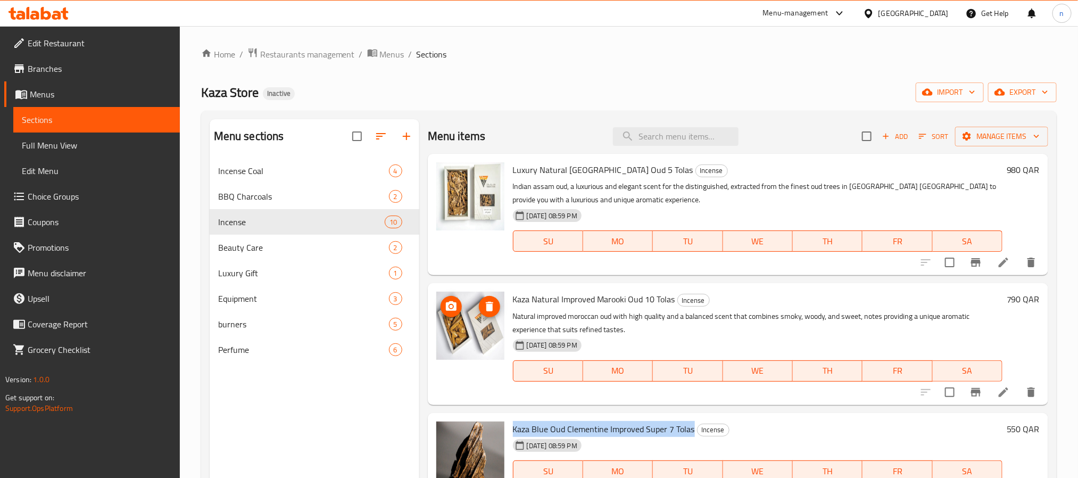
click at [460, 339] on img at bounding box center [470, 325] width 68 height 68
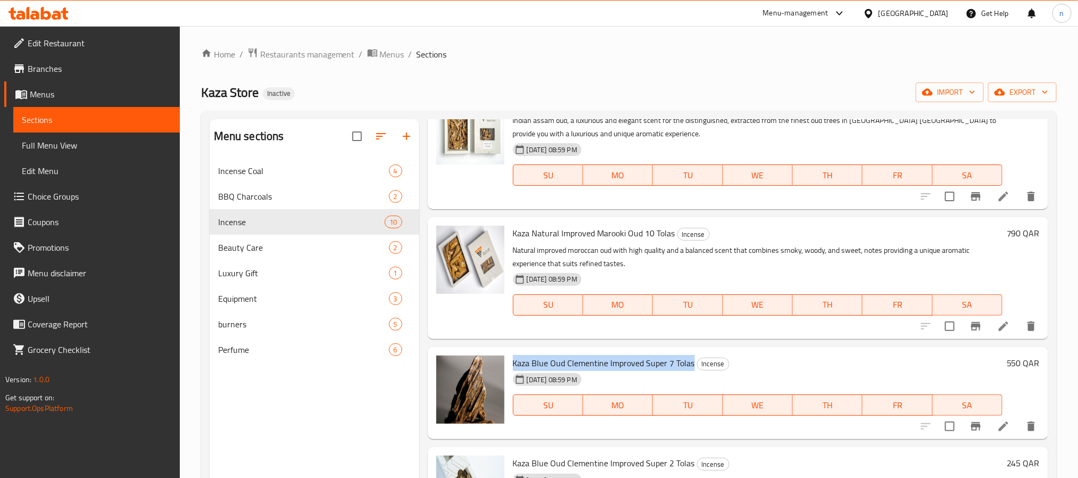
scroll to position [160, 0]
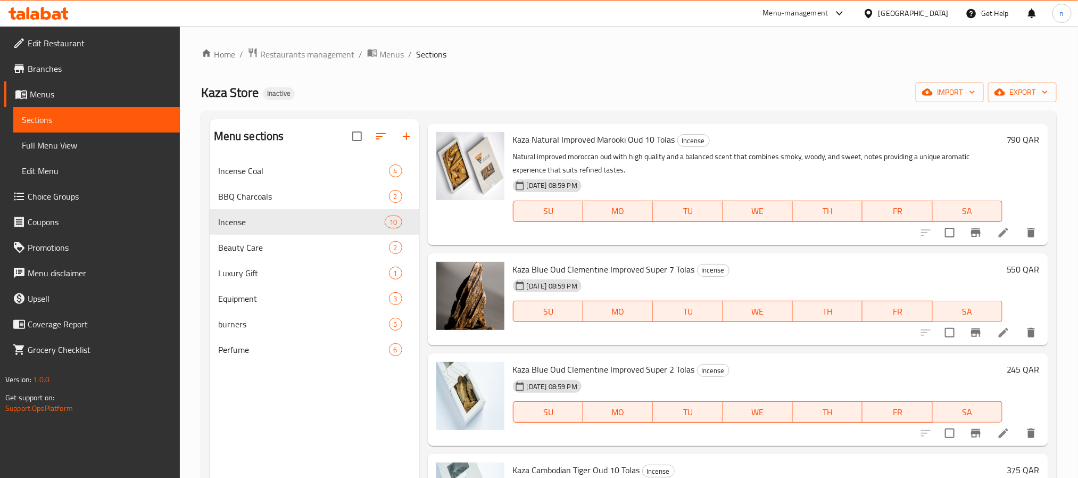
click at [281, 429] on div "Menu sections Incense Coal 4 BBQ Charcoals 2 Incense 10 Beauty Care 2 Luxury Gi…" at bounding box center [315, 358] width 210 height 478
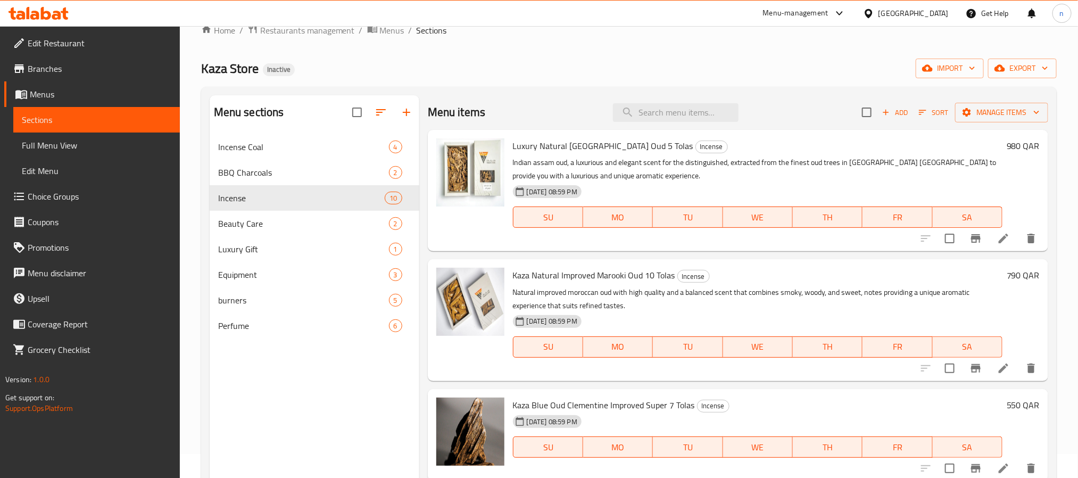
scroll to position [0, 0]
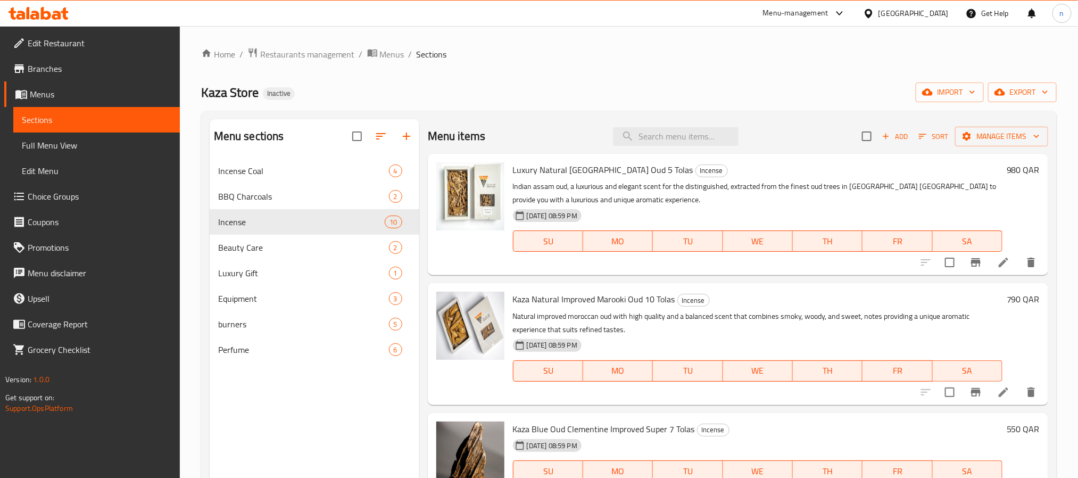
click at [516, 171] on span "Luxury Natural [GEOGRAPHIC_DATA] Oud 5 Tolas" at bounding box center [603, 170] width 180 height 16
drag, startPoint x: 516, startPoint y: 171, endPoint x: 643, endPoint y: 171, distance: 127.1
click at [643, 171] on span "Luxury Natural [GEOGRAPHIC_DATA] Oud 5 Tolas" at bounding box center [603, 170] width 180 height 16
click at [345, 418] on div "Menu sections Incense Coal 4 BBQ Charcoals 2 Incense 10 Beauty Care 2 Luxury Gi…" at bounding box center [315, 358] width 210 height 478
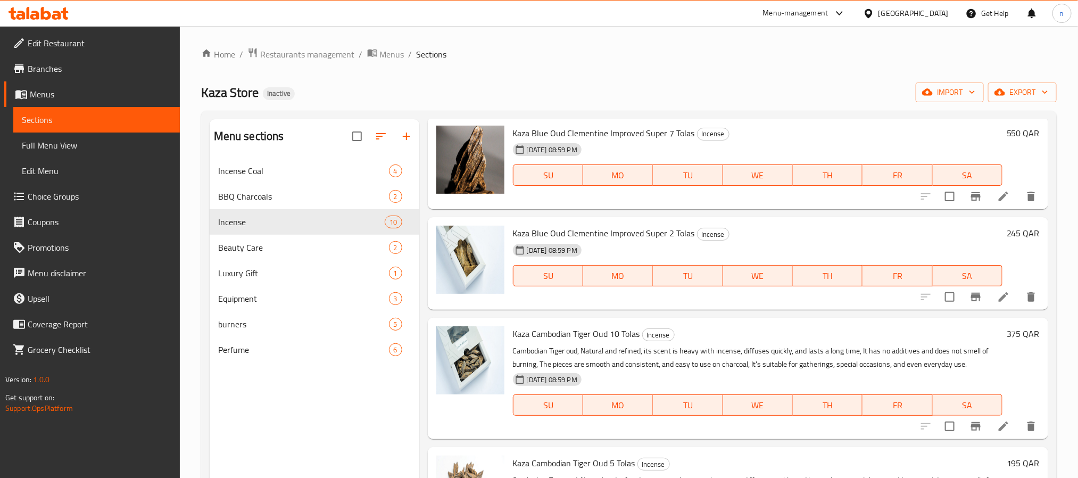
scroll to position [319, 0]
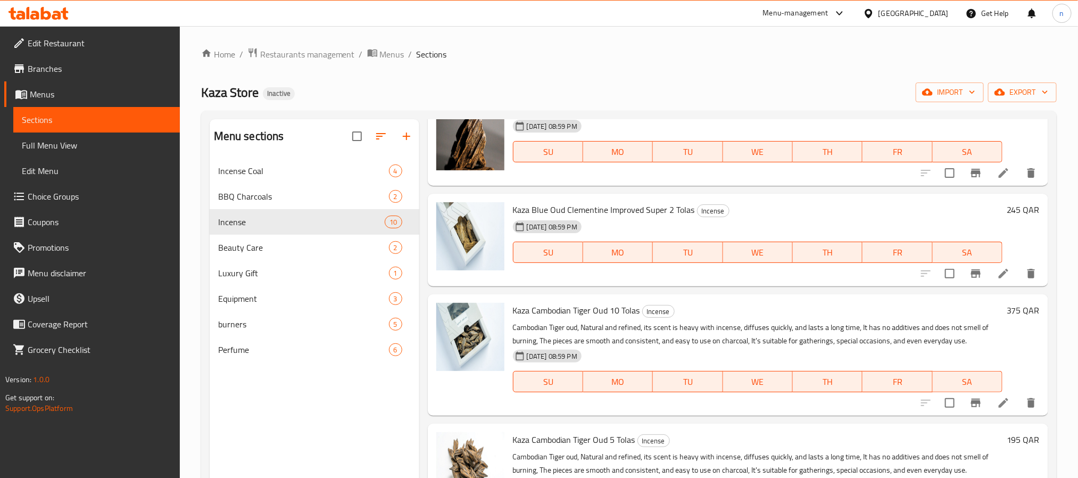
click at [581, 311] on span "Kaza Cambodian Tiger Oud 10 Tolas" at bounding box center [576, 310] width 127 height 16
drag, startPoint x: 581, startPoint y: 311, endPoint x: 629, endPoint y: 310, distance: 47.9
click at [629, 310] on span "Kaza Cambodian Tiger Oud 10 Tolas" at bounding box center [576, 310] width 127 height 16
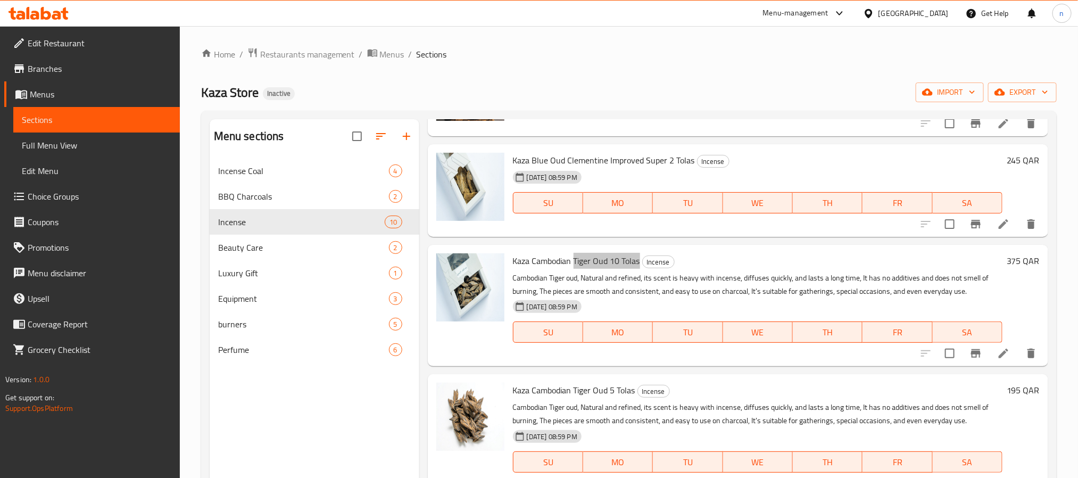
scroll to position [479, 0]
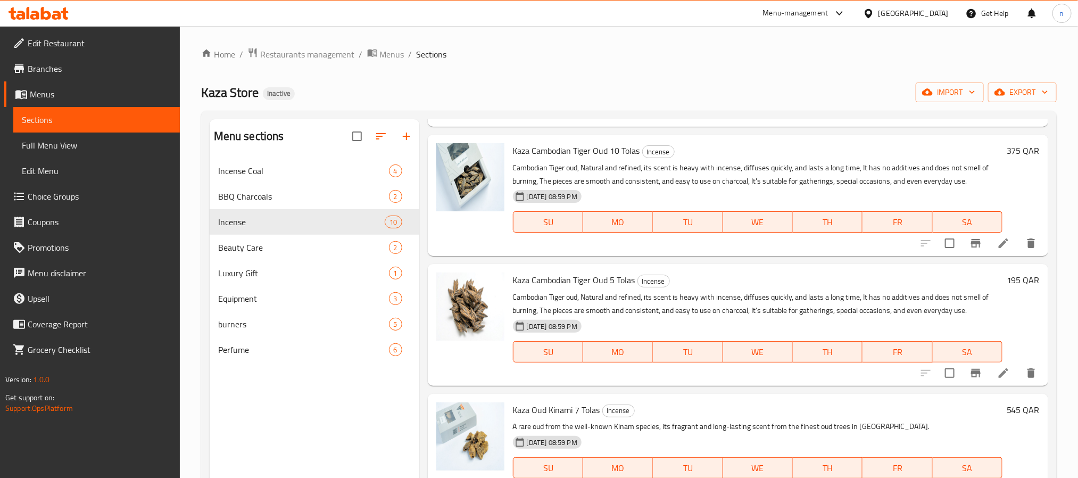
click at [581, 278] on span "Kaza Cambodian Tiger Oud 5 Tolas" at bounding box center [574, 280] width 122 height 16
drag, startPoint x: 581, startPoint y: 278, endPoint x: 613, endPoint y: 278, distance: 31.4
click at [613, 278] on span "Kaza Cambodian Tiger Oud 5 Tolas" at bounding box center [574, 280] width 122 height 16
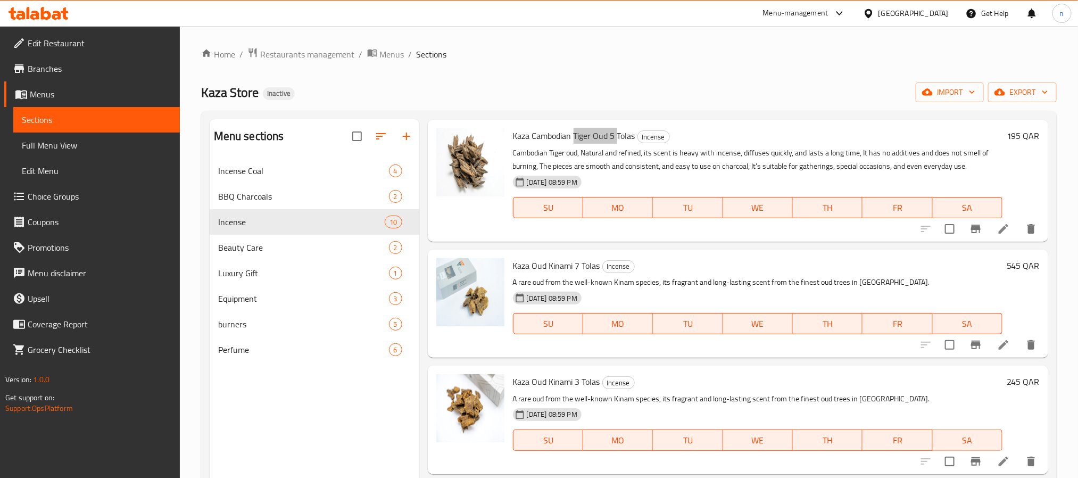
scroll to position [638, 0]
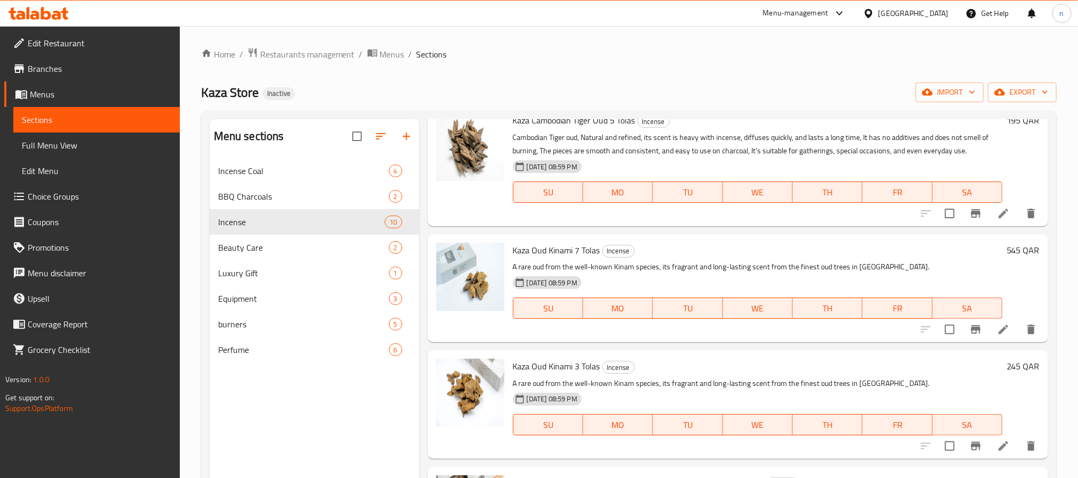
click at [557, 251] on span "Kaza Oud Kinami 7 Tolas" at bounding box center [556, 250] width 87 height 16
drag, startPoint x: 557, startPoint y: 251, endPoint x: 574, endPoint y: 249, distance: 17.1
click at [574, 249] on span "Kaza Oud Kinami 7 Tolas" at bounding box center [556, 250] width 87 height 16
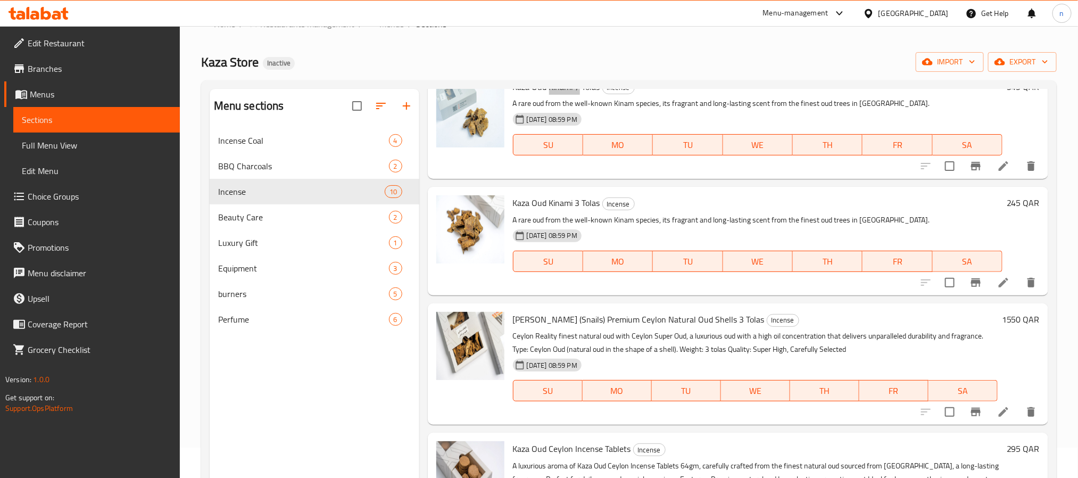
scroll to position [0, 0]
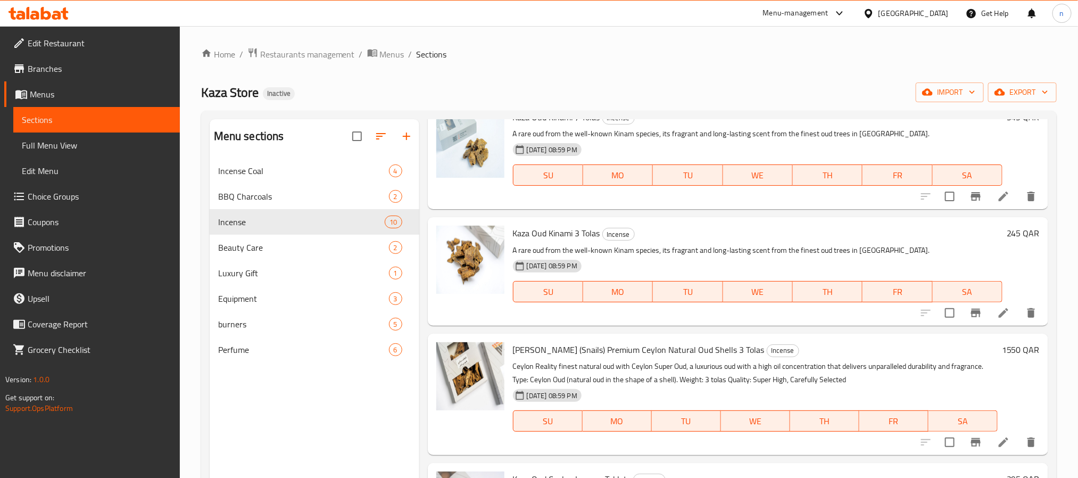
click at [560, 228] on span "Kaza Oud Kinami 3 Tolas" at bounding box center [556, 233] width 87 height 16
drag, startPoint x: 560, startPoint y: 228, endPoint x: 577, endPoint y: 226, distance: 16.7
click at [577, 226] on span "Kaza Oud Kinami 3 Tolas" at bounding box center [556, 233] width 87 height 16
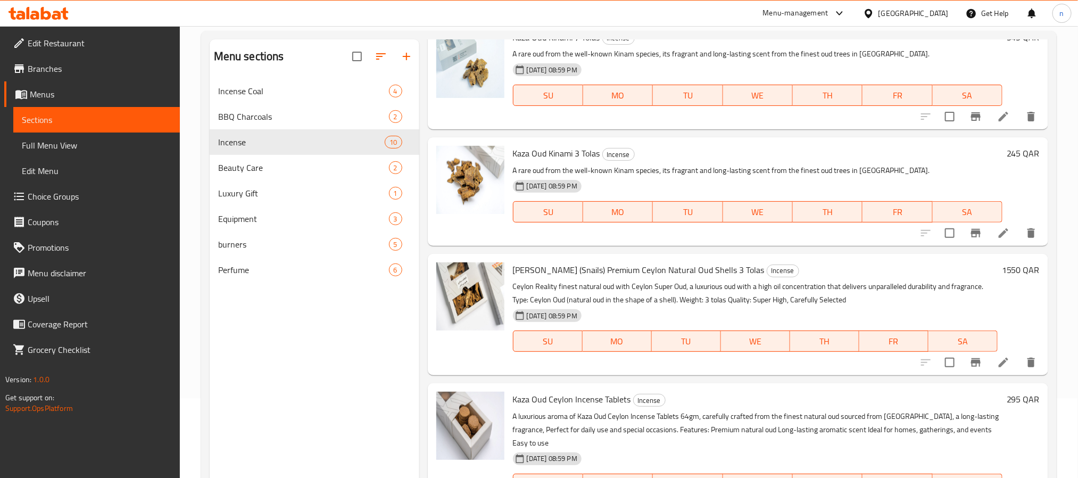
click at [570, 264] on span "[PERSON_NAME] (Snails) Premium Ceylon Natural Oud Shells 3 Tolas" at bounding box center [639, 270] width 252 height 16
click at [570, 263] on span "[PERSON_NAME] (Snails) Premium Ceylon Natural Oud Shells 3 Tolas" at bounding box center [639, 270] width 252 height 16
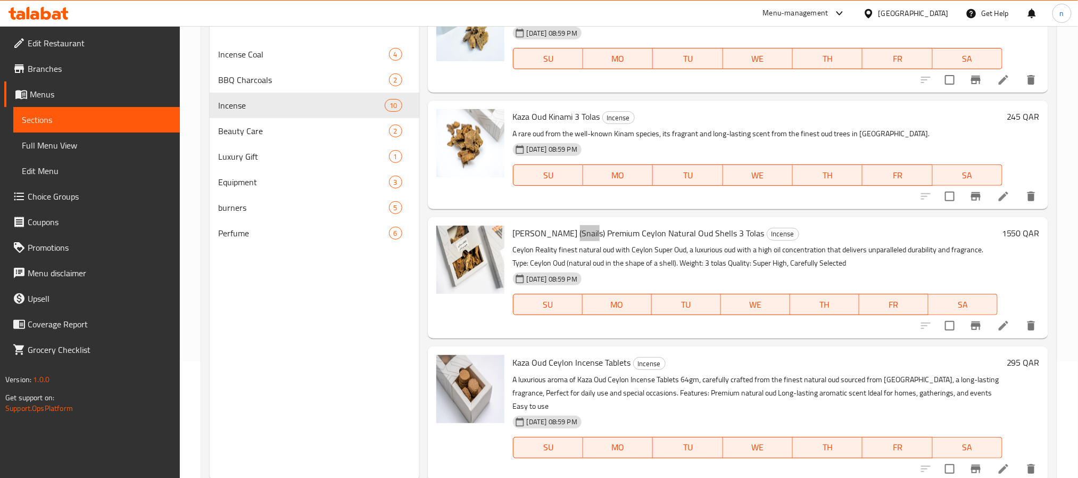
scroll to position [149, 0]
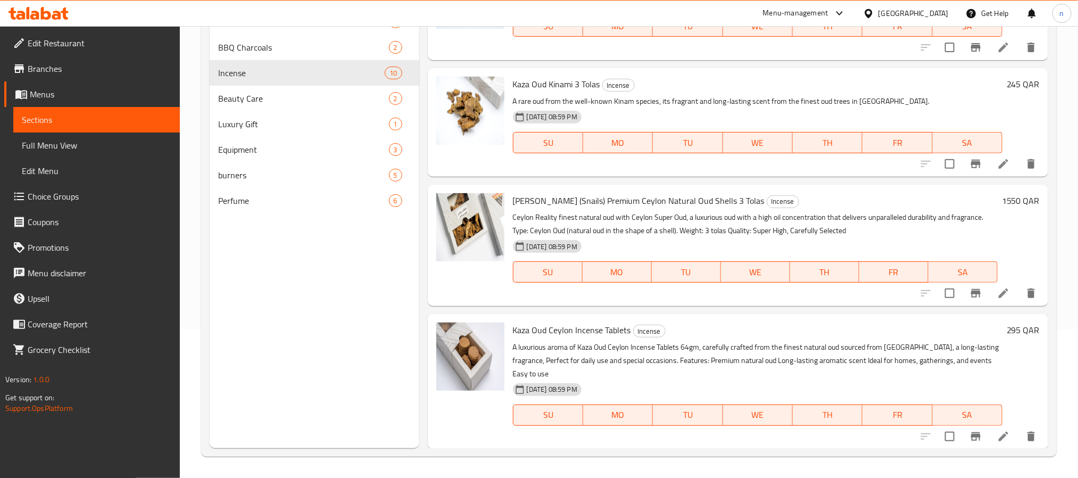
click at [562, 327] on span "Kaza Oud Ceylon Incense Tablets" at bounding box center [572, 330] width 118 height 16
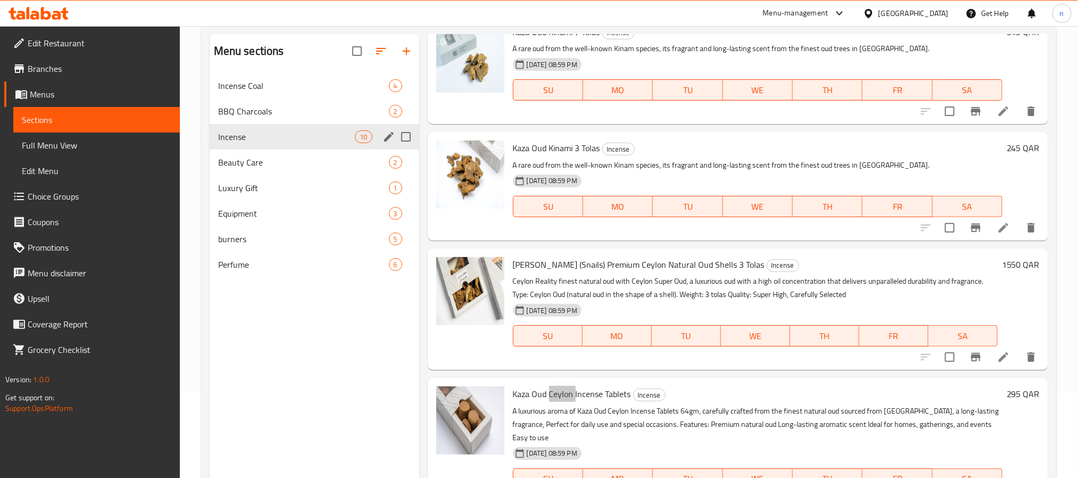
scroll to position [0, 0]
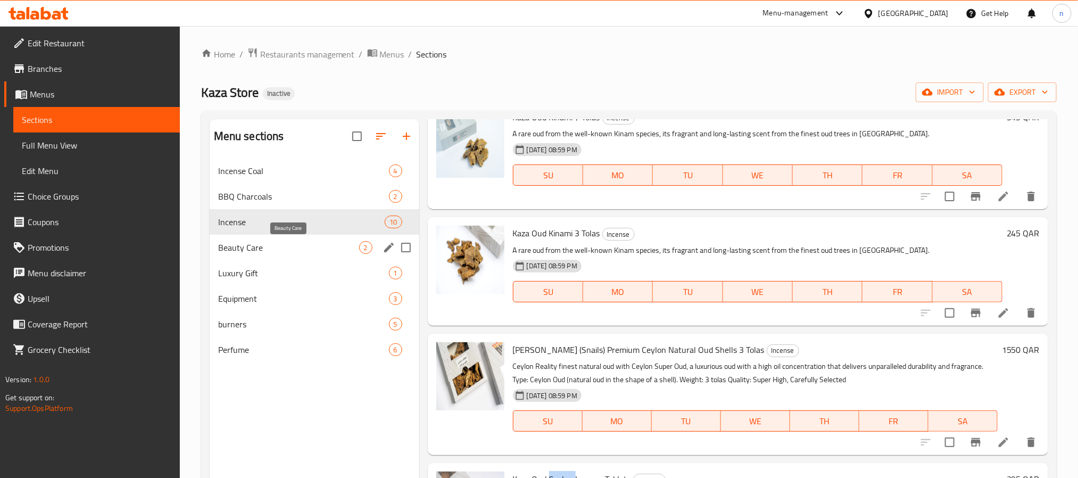
click at [243, 251] on span "Beauty Care" at bounding box center [288, 247] width 141 height 13
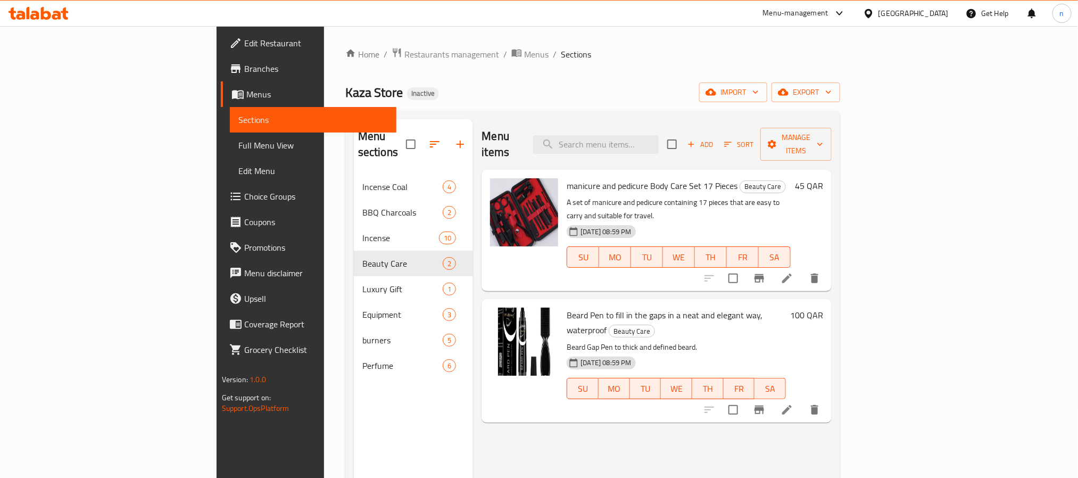
click at [602, 178] on span "manicure and pedicure Body Care Set 17 Pieces" at bounding box center [651, 186] width 171 height 16
drag, startPoint x: 602, startPoint y: 168, endPoint x: 632, endPoint y: 171, distance: 30.5
click at [632, 178] on span "manicure and pedicure Body Care Set 17 Pieces" at bounding box center [651, 186] width 171 height 16
click at [604, 307] on span "Beard Pen to fill in the gaps in a neat and elegant way, waterproof" at bounding box center [664, 322] width 196 height 31
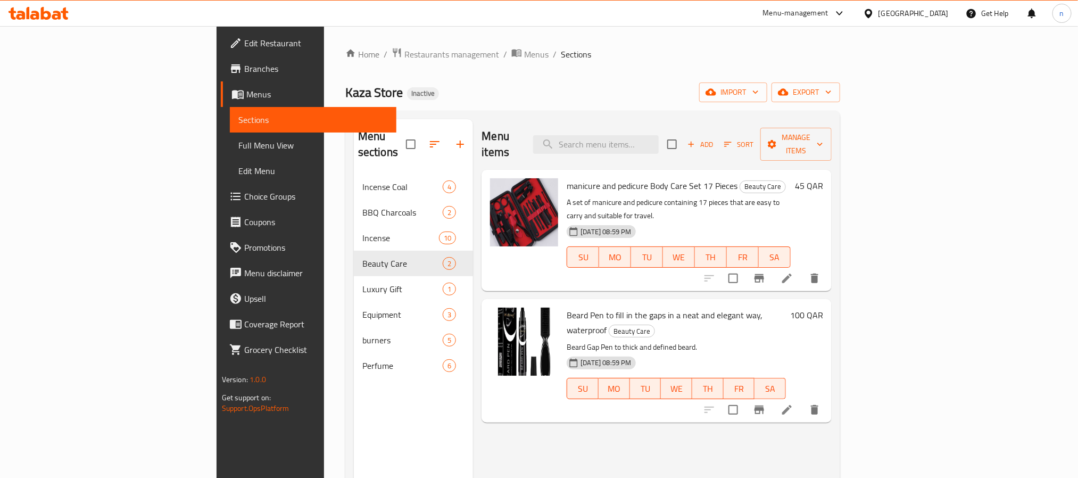
click at [729, 307] on span "Beard Pen to fill in the gaps in a neat and elegant way, waterproof" at bounding box center [664, 322] width 196 height 31
click at [566, 307] on span "Beard Pen to fill in the gaps in a neat and elegant way, waterproof" at bounding box center [664, 322] width 196 height 31
drag, startPoint x: 522, startPoint y: 287, endPoint x: 544, endPoint y: 289, distance: 22.4
click at [566, 307] on span "Beard Pen to fill in the gaps in a neat and elegant way, waterproof" at bounding box center [664, 322] width 196 height 31
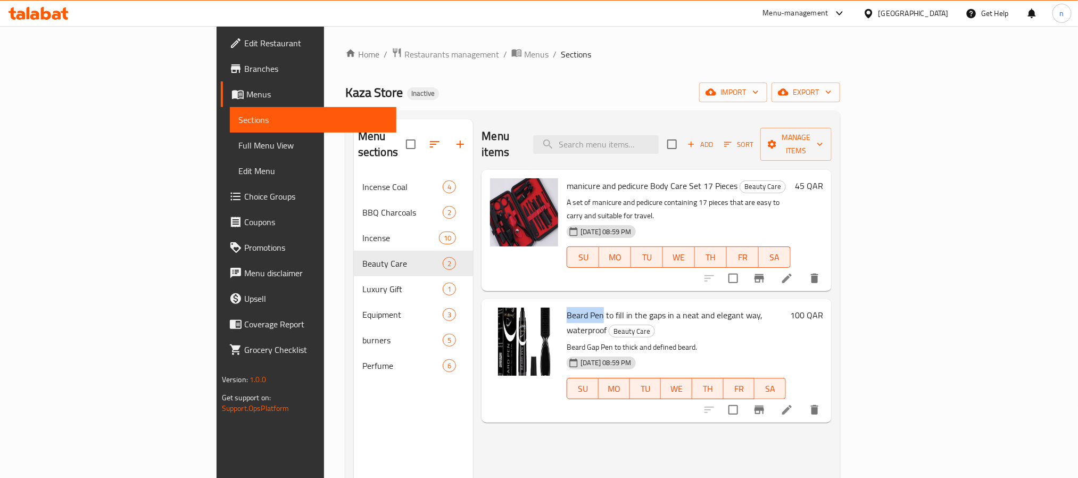
click at [566, 307] on span "Beard Pen to fill in the gaps in a neat and elegant way, waterproof" at bounding box center [664, 322] width 196 height 31
drag, startPoint x: 525, startPoint y: 289, endPoint x: 714, endPoint y: 286, distance: 188.3
click at [714, 307] on span "Beard Pen to fill in the gaps in a neat and elegant way, waterproof" at bounding box center [664, 322] width 196 height 31
click at [691, 376] on div "[PERSON_NAME] Pen to fill in the gaps in a neat and elegant way, waterproof Bea…" at bounding box center [656, 360] width 350 height 123
click at [566, 307] on span "Beard Pen to fill in the gaps in a neat and elegant way, waterproof" at bounding box center [664, 322] width 196 height 31
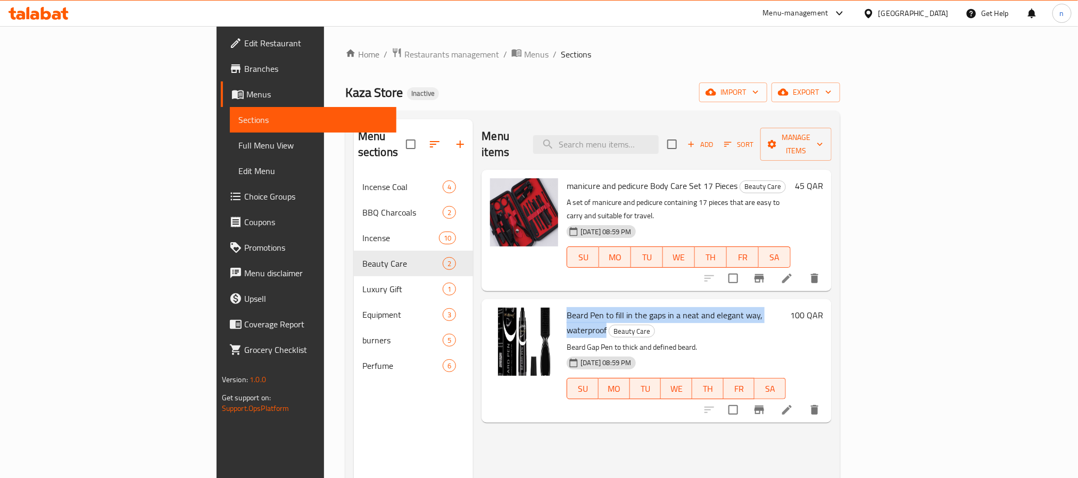
drag, startPoint x: 523, startPoint y: 289, endPoint x: 706, endPoint y: 278, distance: 182.8
click at [706, 307] on span "Beard Pen to fill in the gaps in a neat and elegant way, waterproof" at bounding box center [664, 322] width 196 height 31
click at [649, 425] on div "Menu items Add Sort Manage items manicure and pedicure Body Care Set 17 Pieces …" at bounding box center [652, 358] width 358 height 478
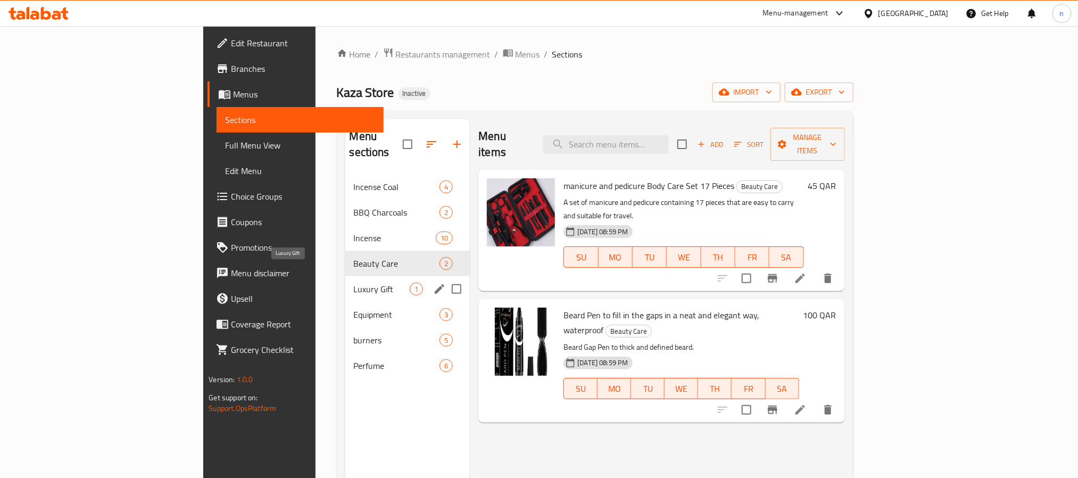
drag, startPoint x: 235, startPoint y: 277, endPoint x: 13, endPoint y: 197, distance: 236.2
click at [354, 282] on span "Luxury Gift" at bounding box center [382, 288] width 56 height 13
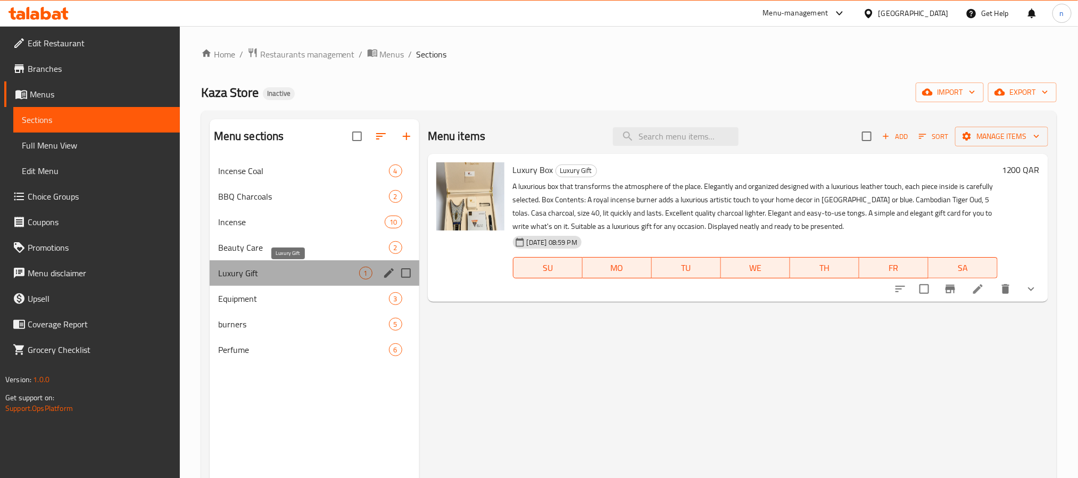
click at [256, 278] on span "Luxury Gift" at bounding box center [288, 272] width 141 height 13
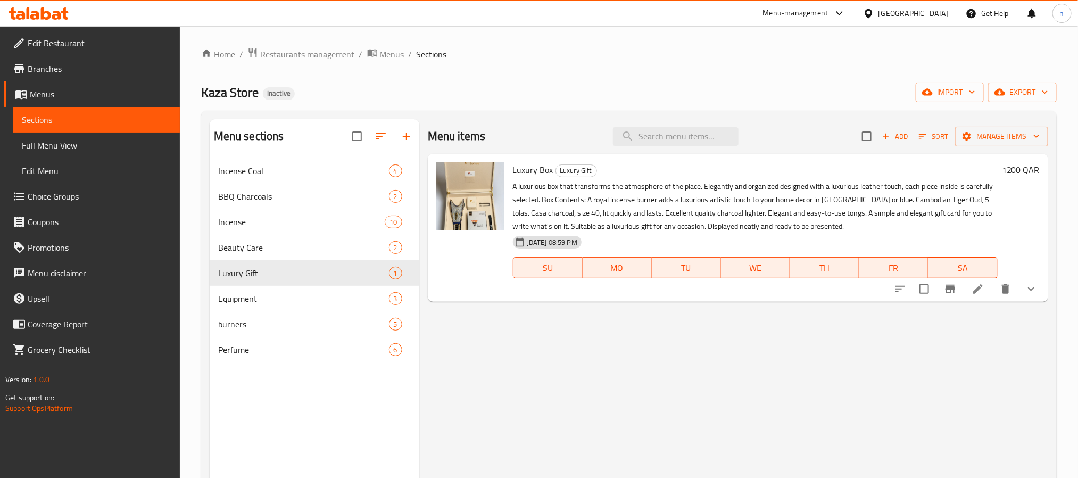
click at [524, 171] on span "Luxury Box" at bounding box center [533, 170] width 40 height 16
drag, startPoint x: 524, startPoint y: 171, endPoint x: 551, endPoint y: 170, distance: 27.1
click at [551, 170] on span "Luxury Box" at bounding box center [533, 170] width 40 height 16
click at [281, 303] on span "Equipment" at bounding box center [288, 298] width 141 height 13
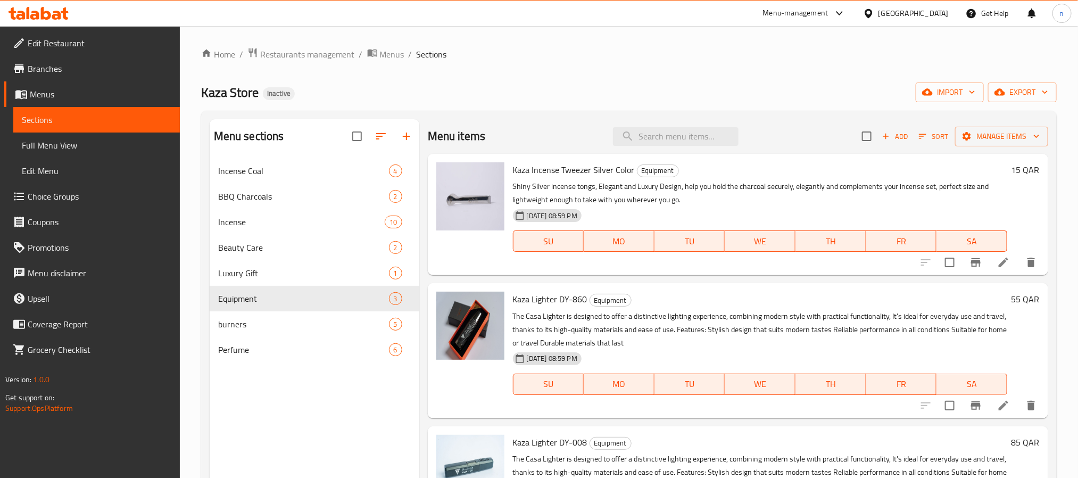
click at [548, 168] on span "Kaza Incense Tweezer Silver Color" at bounding box center [574, 170] width 122 height 16
drag, startPoint x: 548, startPoint y: 168, endPoint x: 585, endPoint y: 171, distance: 36.8
click at [585, 171] on span "Kaza Incense Tweezer Silver Color" at bounding box center [574, 170] width 122 height 16
click at [565, 297] on span "Kaza Lighter DY-860" at bounding box center [550, 299] width 74 height 16
drag, startPoint x: 565, startPoint y: 297, endPoint x: 579, endPoint y: 297, distance: 13.8
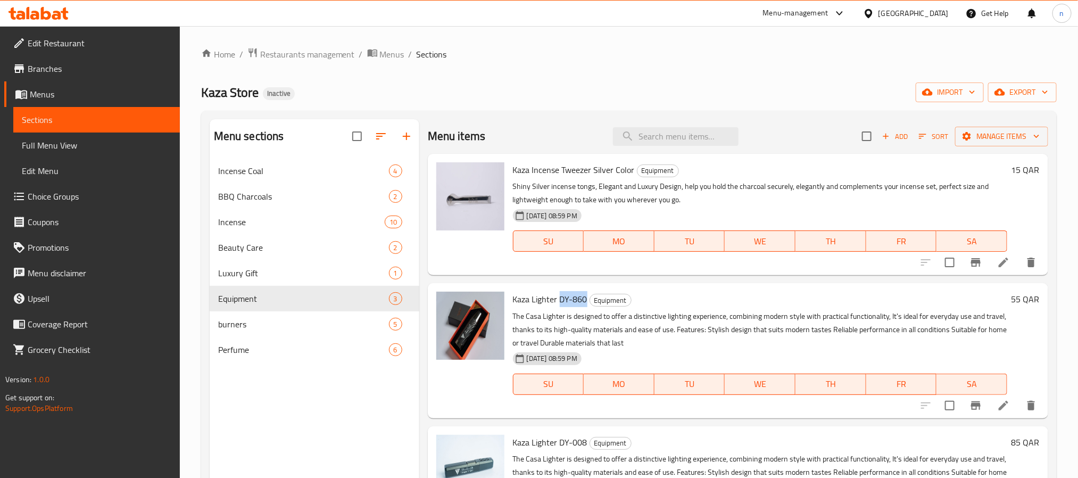
click at [579, 297] on span "Kaza Lighter DY-860" at bounding box center [550, 299] width 74 height 16
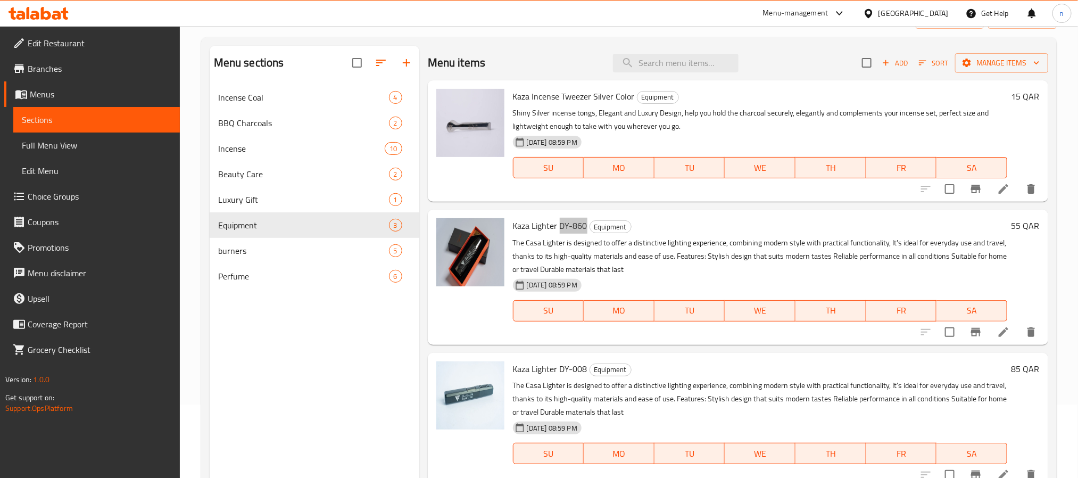
scroll to position [149, 0]
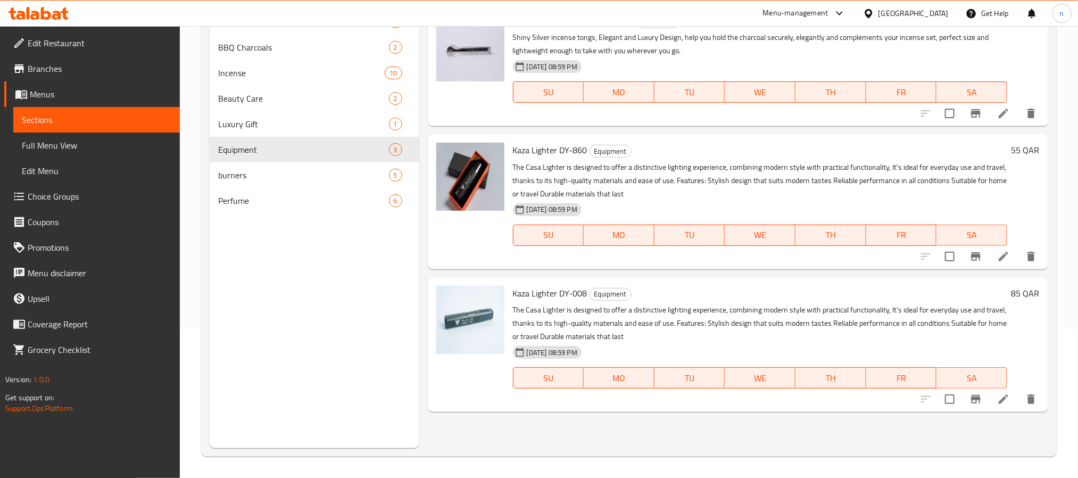
click at [575, 288] on span "Kaza Lighter DY-008" at bounding box center [550, 293] width 74 height 16
click at [562, 293] on span "Kaza Lighter DY-008" at bounding box center [550, 293] width 74 height 16
drag, startPoint x: 562, startPoint y: 293, endPoint x: 577, endPoint y: 293, distance: 14.9
click at [577, 293] on span "Kaza Lighter DY-008" at bounding box center [550, 293] width 74 height 16
drag, startPoint x: 266, startPoint y: 172, endPoint x: 337, endPoint y: 197, distance: 74.9
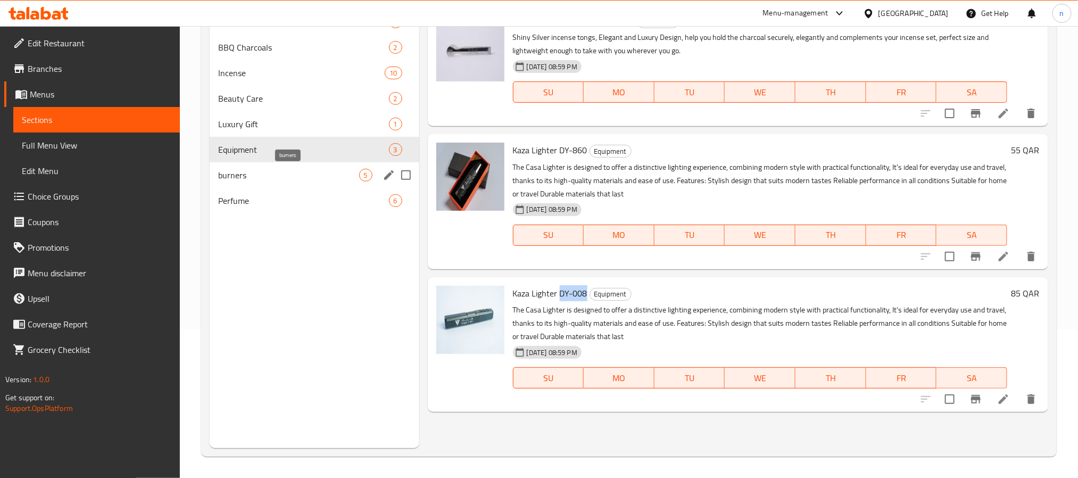
click at [266, 172] on span "burners" at bounding box center [288, 175] width 141 height 13
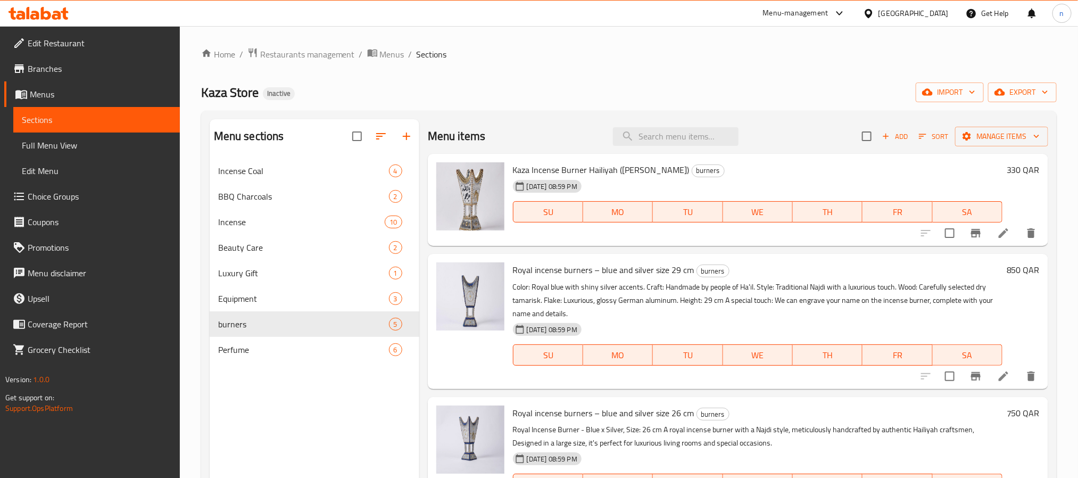
click at [629, 168] on span "Kaza Incense Burner Hailiyah ([PERSON_NAME])" at bounding box center [601, 170] width 177 height 16
drag, startPoint x: 629, startPoint y: 168, endPoint x: 644, endPoint y: 171, distance: 14.6
click at [644, 171] on span "Kaza Incense Burner Hailiyah ([PERSON_NAME])" at bounding box center [601, 170] width 177 height 16
click at [572, 171] on span "Kaza Incense Burner Hailiyah ([PERSON_NAME])" at bounding box center [601, 170] width 177 height 16
click at [600, 169] on span "Kaza Incense Burner Hailiyah ([PERSON_NAME])" at bounding box center [601, 170] width 177 height 16
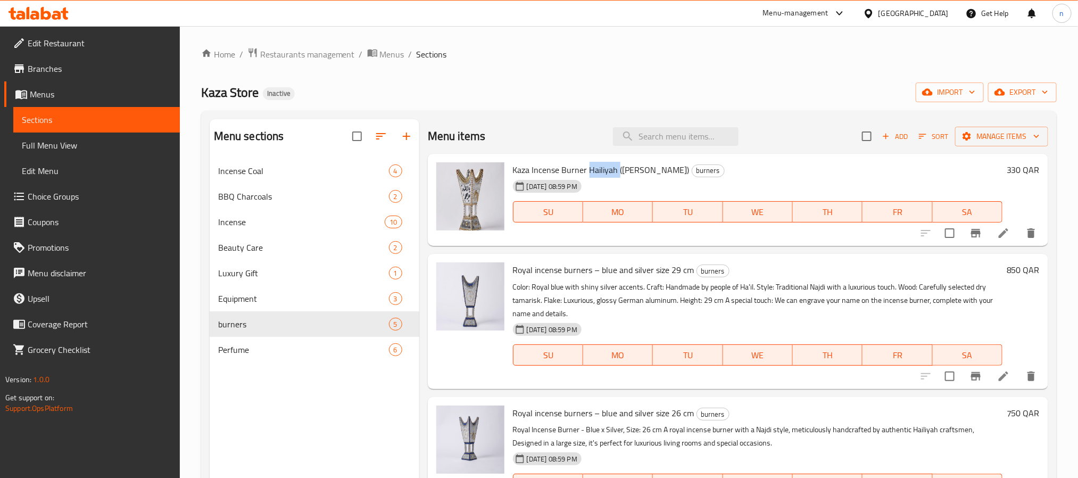
click at [600, 169] on span "Kaza Incense Burner Hailiyah ([PERSON_NAME])" at bounding box center [601, 170] width 177 height 16
click at [519, 168] on span "Kaza Incense Burner Hailiyah ([PERSON_NAME])" at bounding box center [601, 170] width 177 height 16
drag, startPoint x: 519, startPoint y: 168, endPoint x: 669, endPoint y: 176, distance: 150.2
click at [669, 176] on span "Kaza Incense Burner Hailiyah ([PERSON_NAME])" at bounding box center [601, 170] width 177 height 16
click at [641, 269] on span "Royal incense burners – blue and silver size 29 cm" at bounding box center [603, 270] width 181 height 16
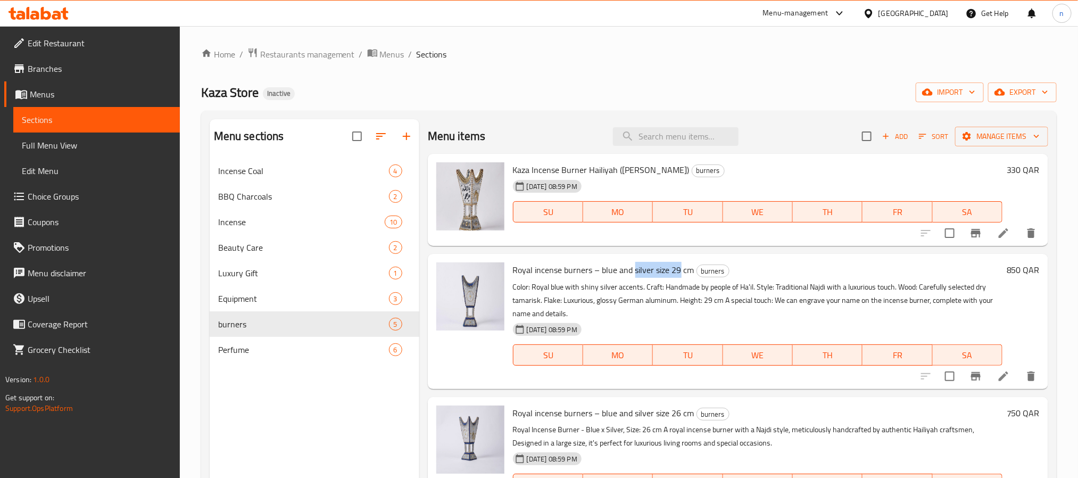
drag, startPoint x: 641, startPoint y: 269, endPoint x: 672, endPoint y: 268, distance: 30.9
click at [672, 268] on span "Royal incense burners – blue and silver size 29 cm" at bounding box center [603, 270] width 181 height 16
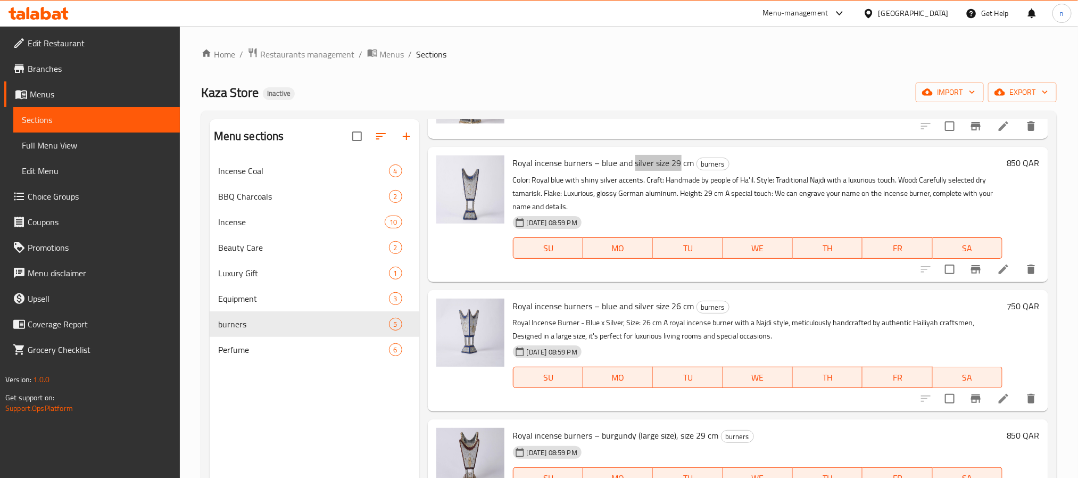
scroll to position [121, 0]
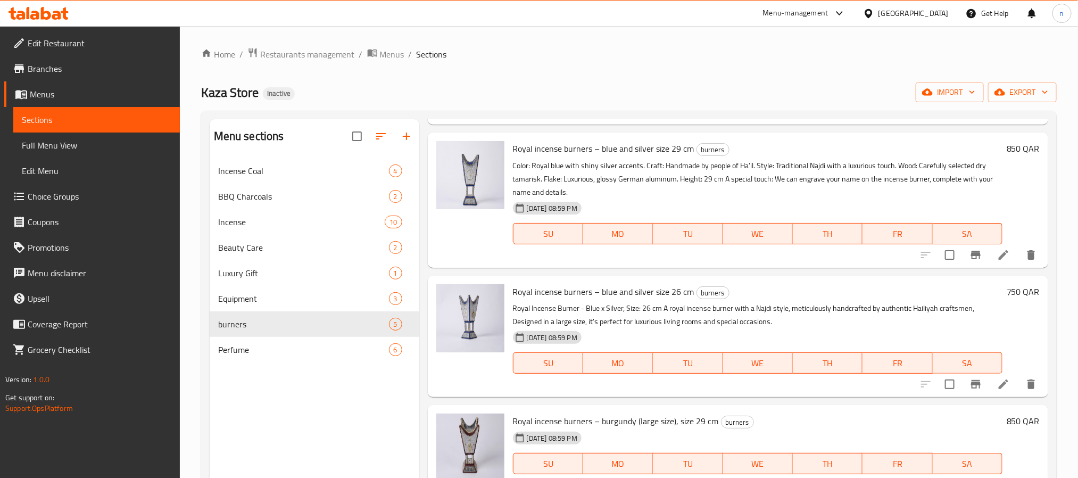
click at [661, 290] on span "Royal incense burners – blue and silver size 26 cm" at bounding box center [603, 291] width 181 height 16
drag, startPoint x: 661, startPoint y: 290, endPoint x: 678, endPoint y: 290, distance: 17.0
click at [678, 290] on span "Royal incense burners – blue and silver size 26 cm" at bounding box center [603, 291] width 181 height 16
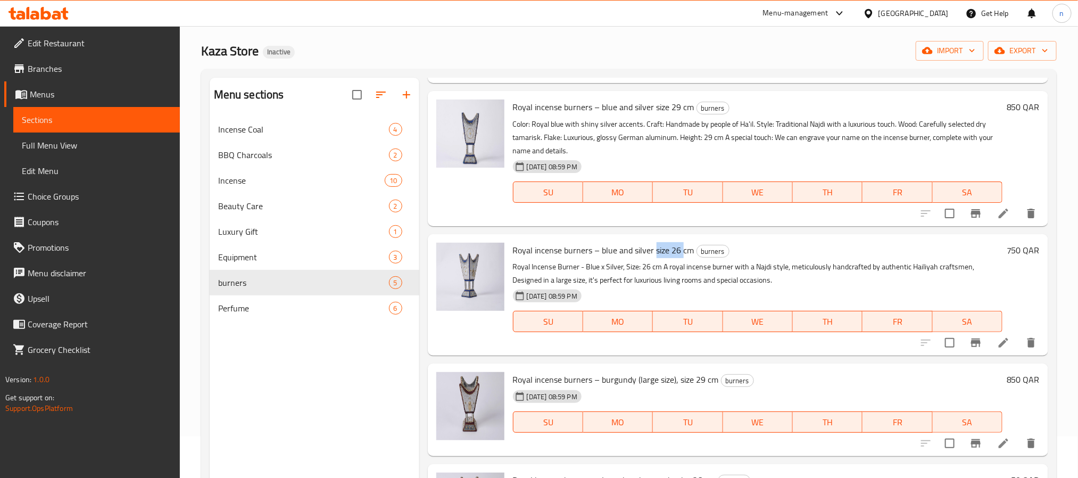
scroll to position [80, 0]
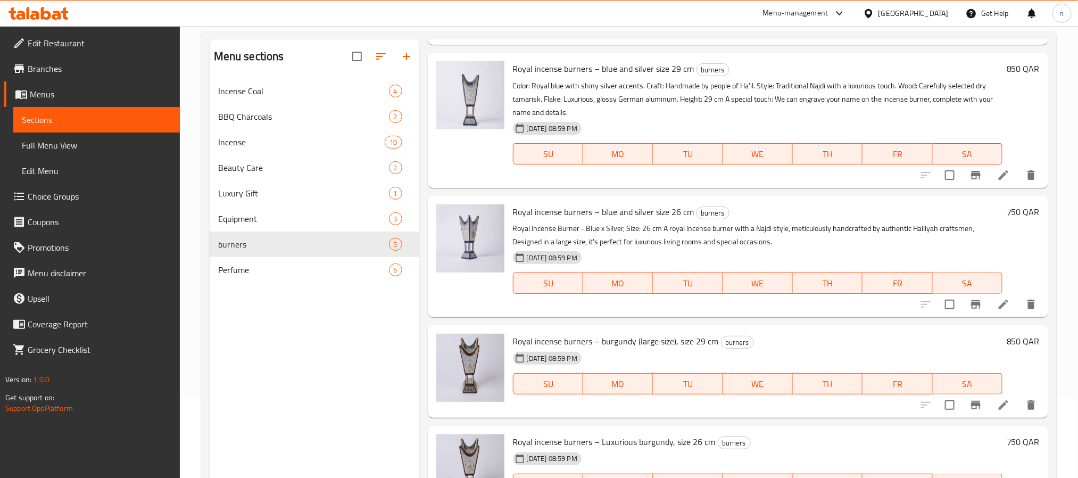
click at [646, 341] on span "Royal incense burners – burgundy (large size), size 29 cm" at bounding box center [616, 341] width 206 height 16
drag, startPoint x: 646, startPoint y: 341, endPoint x: 661, endPoint y: 340, distance: 14.9
click at [661, 340] on span "Royal incense burners – burgundy (large size), size 29 cm" at bounding box center [616, 341] width 206 height 16
click at [616, 340] on span "Royal incense burners – burgundy (large size), size 29 cm" at bounding box center [616, 341] width 206 height 16
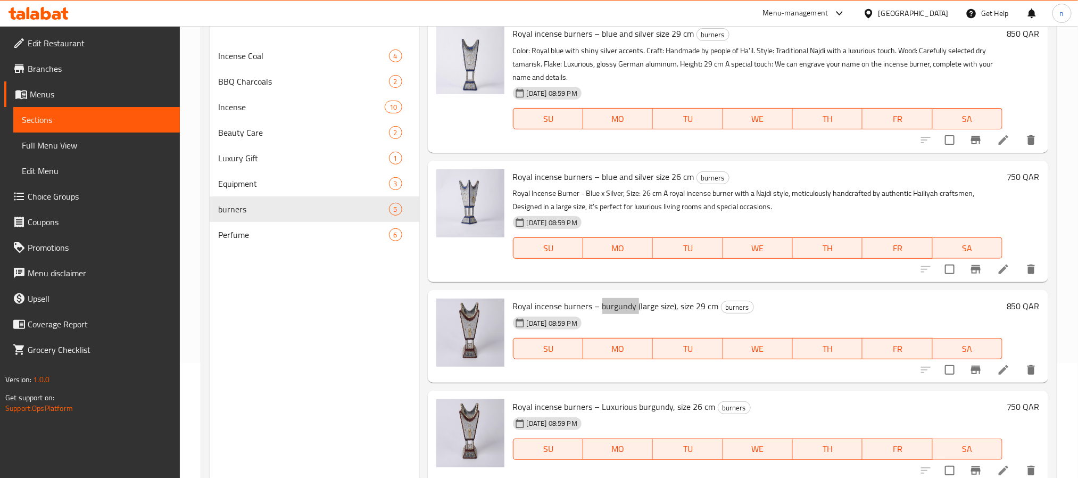
scroll to position [149, 0]
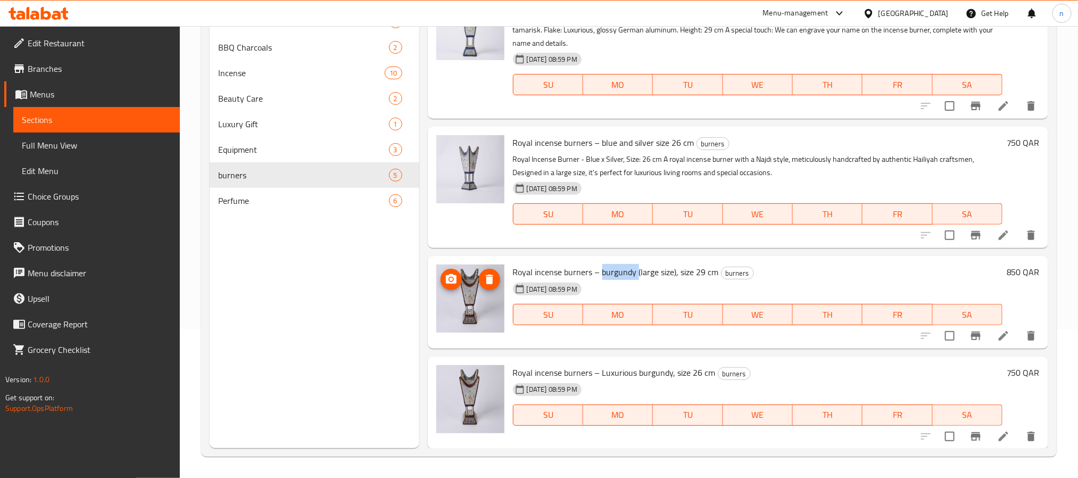
click at [476, 299] on img at bounding box center [470, 298] width 68 height 68
drag, startPoint x: 476, startPoint y: 299, endPoint x: 674, endPoint y: -97, distance: 442.4
click at [674, 0] on html "​ Menu-management [GEOGRAPHIC_DATA] Get Help n Edit Restaurant Branches Menus S…" at bounding box center [539, 90] width 1078 height 478
click at [525, 273] on span "Royal incense burners – burgundy (large size), size 29 cm" at bounding box center [616, 272] width 206 height 16
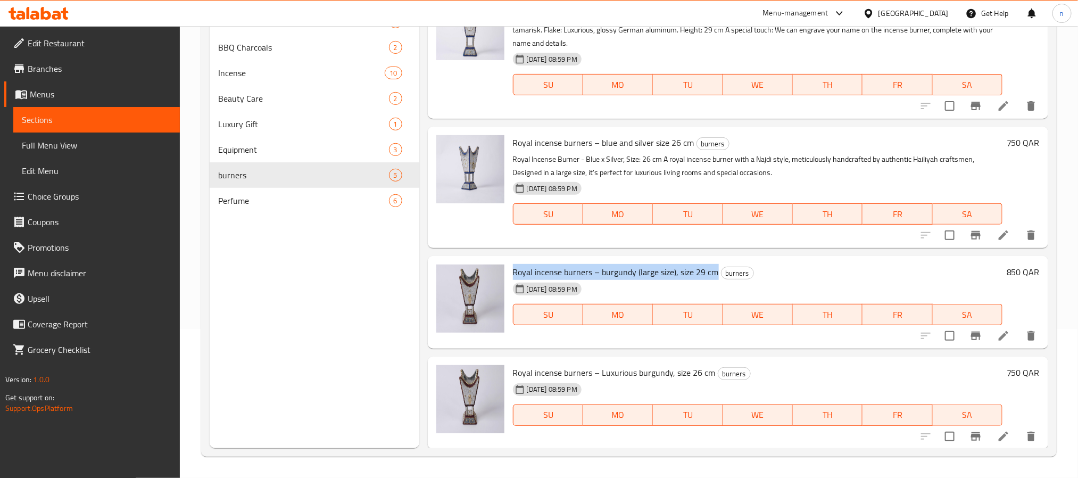
drag, startPoint x: 525, startPoint y: 273, endPoint x: 710, endPoint y: 270, distance: 185.1
click at [710, 270] on span "Royal incense burners – burgundy (large size), size 29 cm" at bounding box center [616, 272] width 206 height 16
click at [621, 372] on span "Royal incense burners – Luxurious burgundy, size 26 cm" at bounding box center [614, 372] width 203 height 16
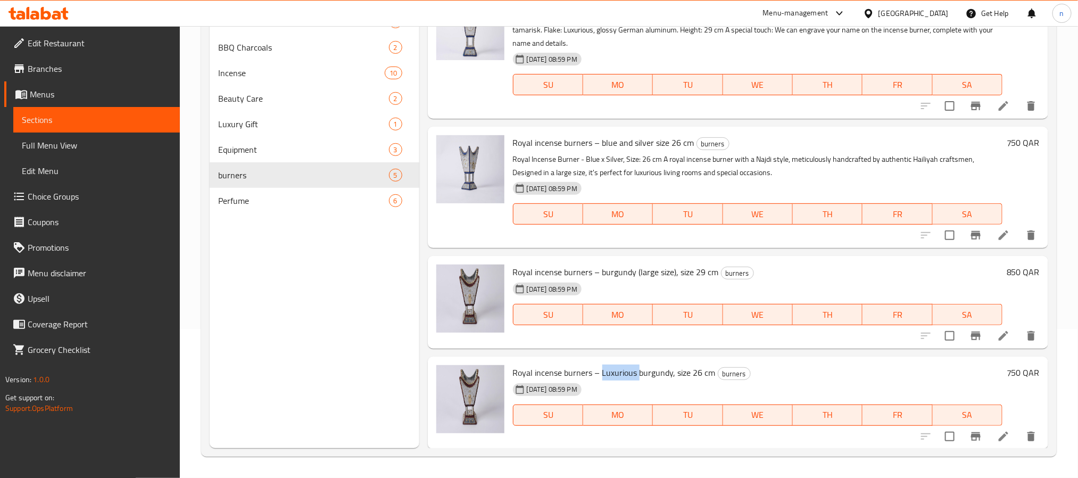
click at [621, 372] on span "Royal incense burners – Luxurious burgundy, size 26 cm" at bounding box center [614, 372] width 203 height 16
click at [677, 375] on span "Royal incense burners – Luxurious burgundy, size 26 cm" at bounding box center [614, 372] width 203 height 16
drag, startPoint x: 677, startPoint y: 374, endPoint x: 602, endPoint y: 417, distance: 86.0
click at [699, 372] on span "Royal incense burners – Luxurious burgundy, size 26 cm" at bounding box center [614, 372] width 203 height 16
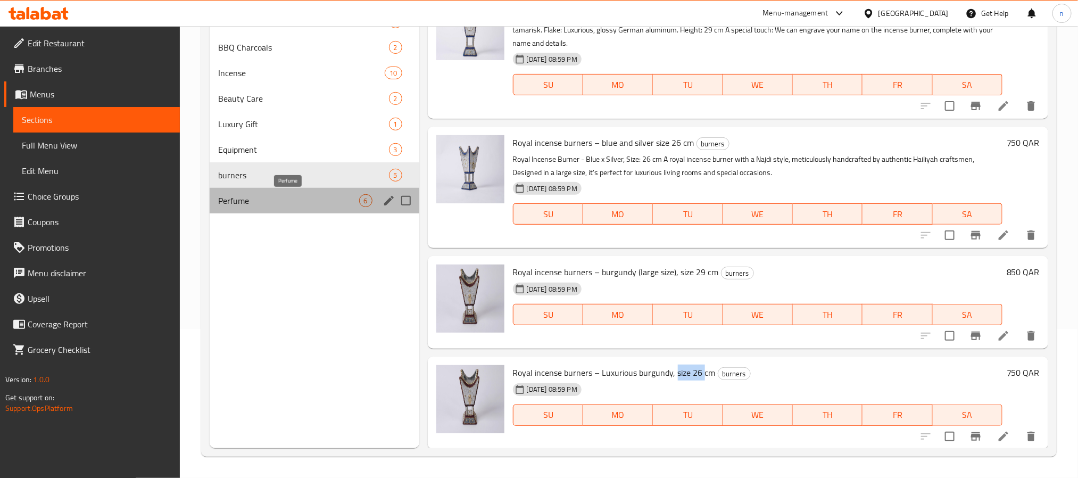
click at [254, 203] on span "Perfume" at bounding box center [288, 200] width 141 height 13
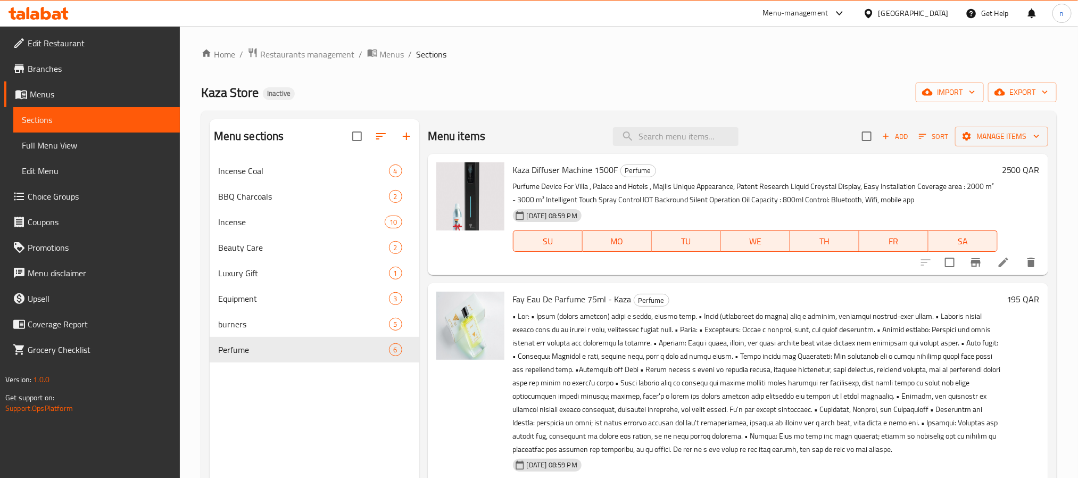
click at [546, 166] on span "Kaza Diffuser Machine 1500F" at bounding box center [565, 170] width 105 height 16
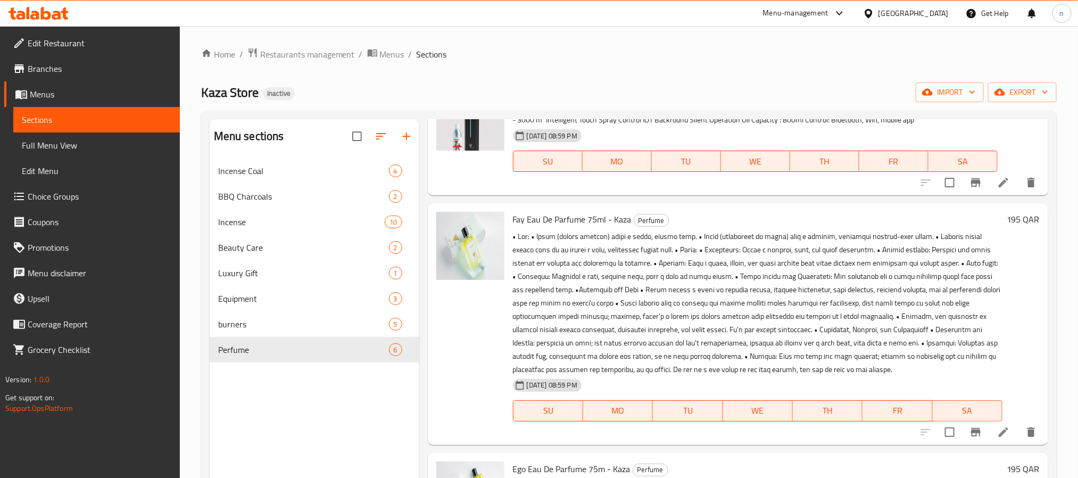
click at [595, 216] on span "Fay Eau De Parfume 75ml - Kaza" at bounding box center [572, 219] width 119 height 16
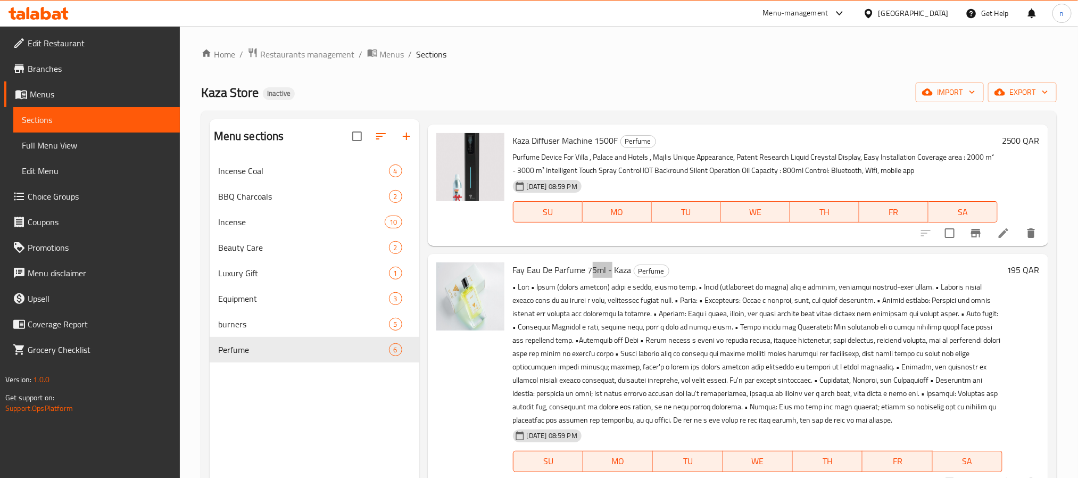
scroll to position [0, 0]
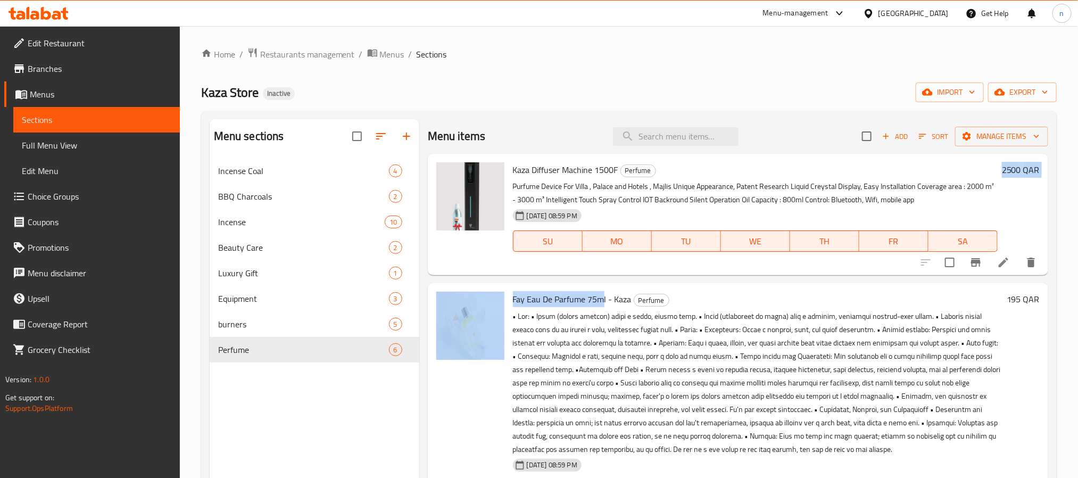
drag, startPoint x: 592, startPoint y: 262, endPoint x: 595, endPoint y: 307, distance: 45.3
click at [595, 186] on div "Kaza Diffuser Machine 1500F Perfume Purfume Device For Villa , Palace and Hotel…" at bounding box center [738, 170] width 620 height 32
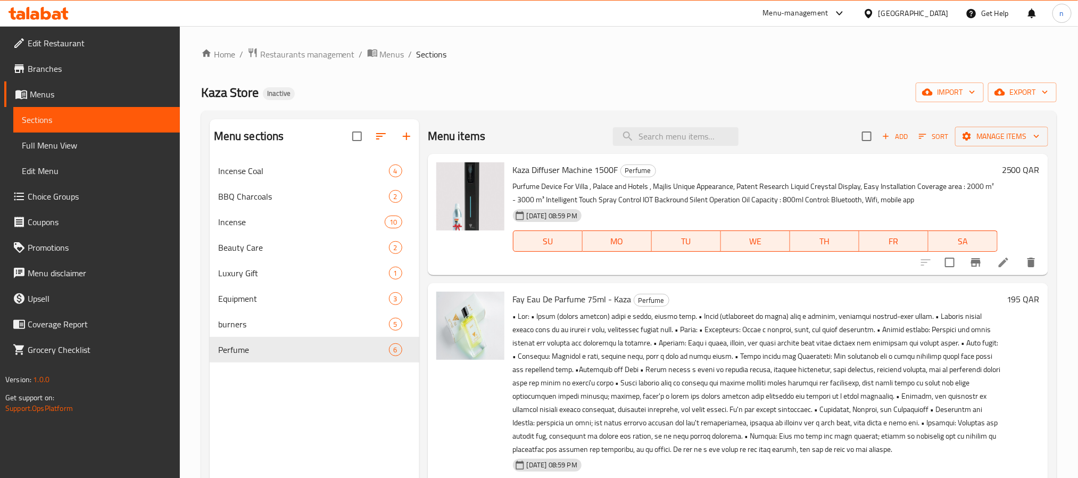
click at [605, 328] on p at bounding box center [757, 383] width 489 height 146
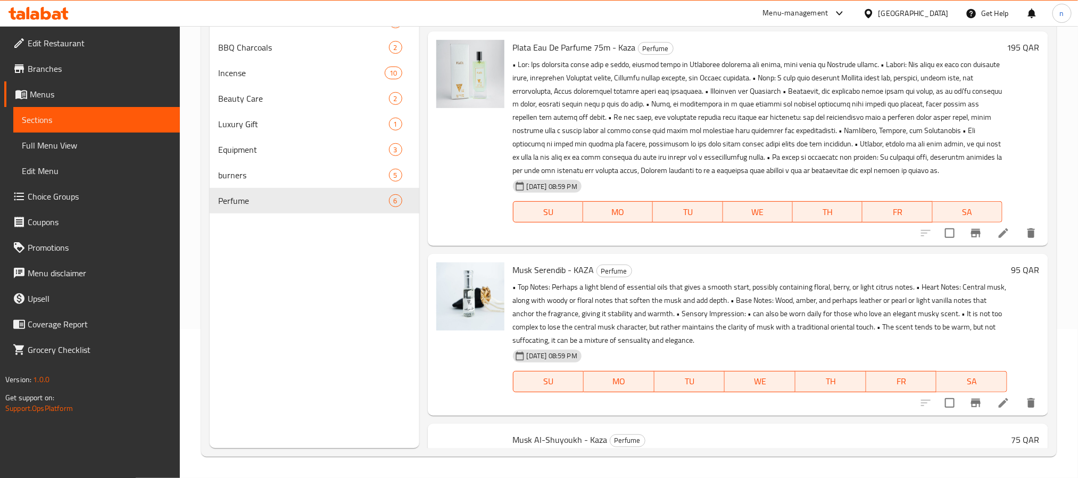
scroll to position [638, 0]
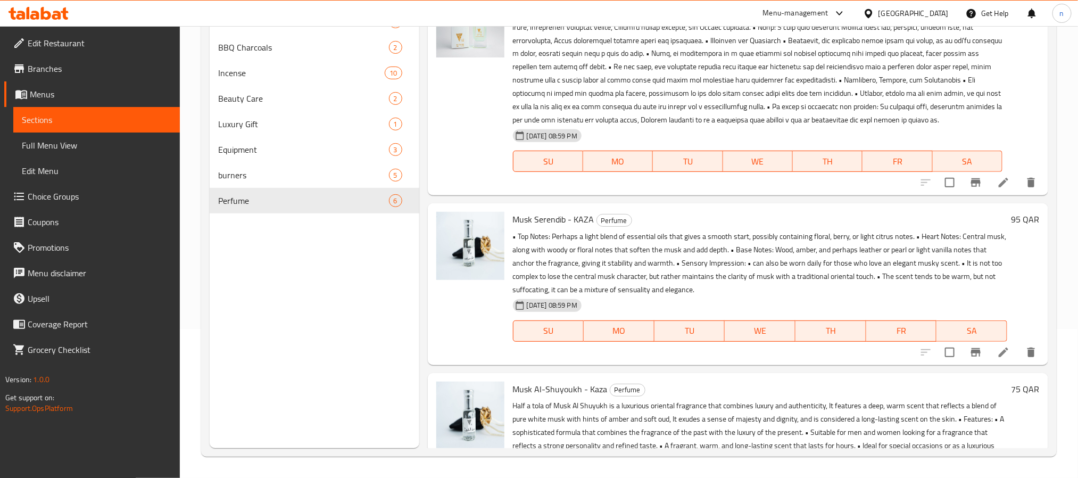
click at [520, 227] on span "Musk Serendib - KAZA" at bounding box center [553, 219] width 81 height 16
click at [527, 227] on span "Musk Serendib - KAZA" at bounding box center [553, 219] width 81 height 16
drag, startPoint x: 527, startPoint y: 247, endPoint x: 478, endPoint y: 300, distance: 71.9
click at [527, 227] on span "Musk Serendib - KAZA" at bounding box center [553, 219] width 81 height 16
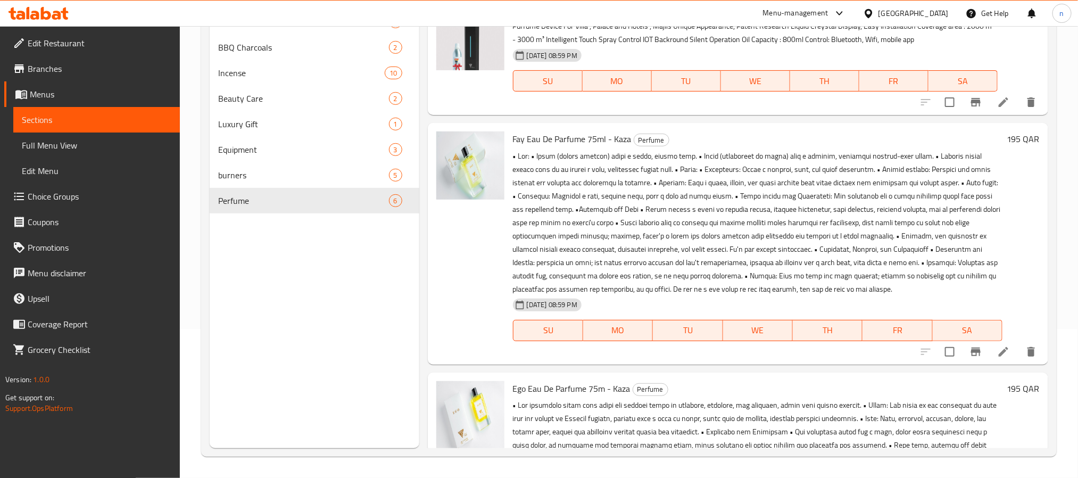
scroll to position [0, 0]
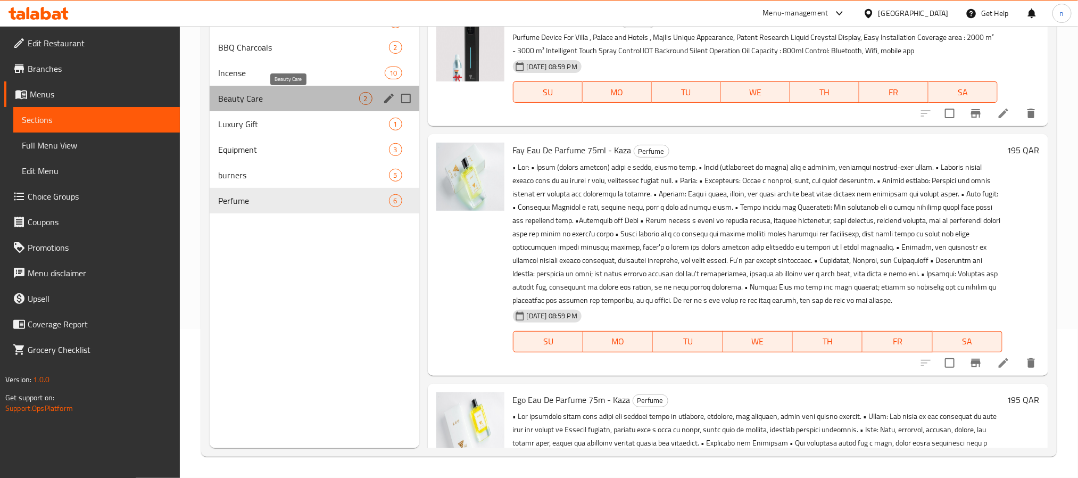
click at [269, 101] on span "Beauty Care" at bounding box center [288, 98] width 141 height 13
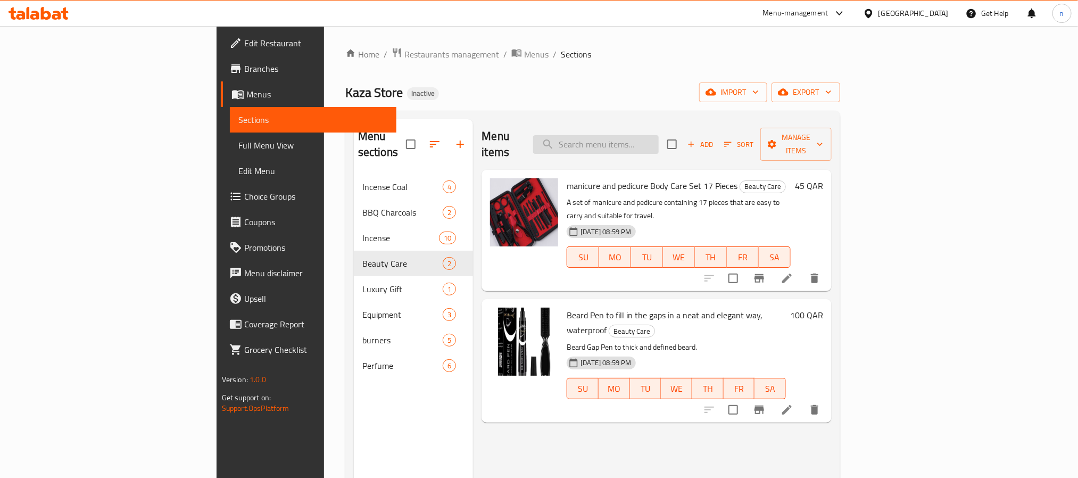
click at [658, 136] on input "search" at bounding box center [596, 144] width 126 height 19
paste input "[PERSON_NAME]"
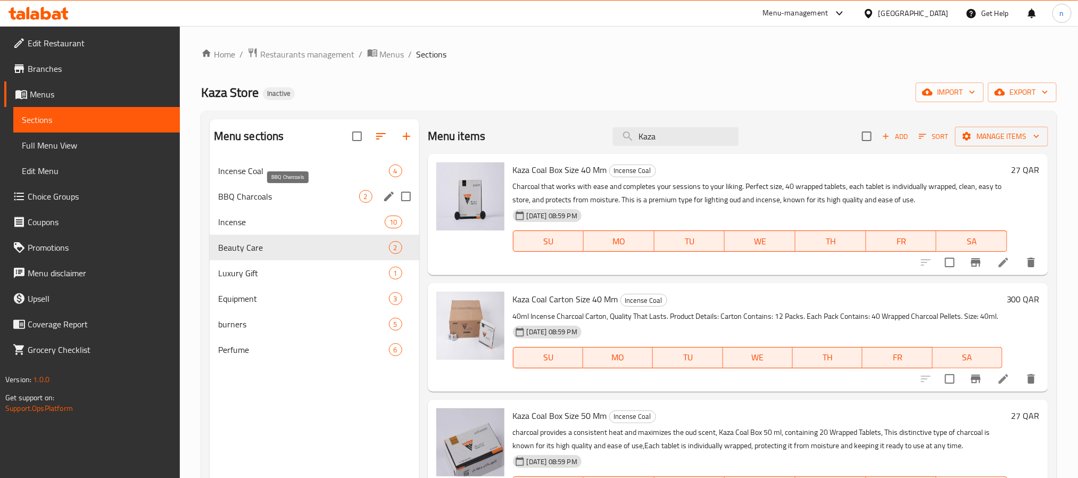
type input "Kaza"
click at [297, 203] on span "BBQ Charcoals" at bounding box center [288, 196] width 141 height 13
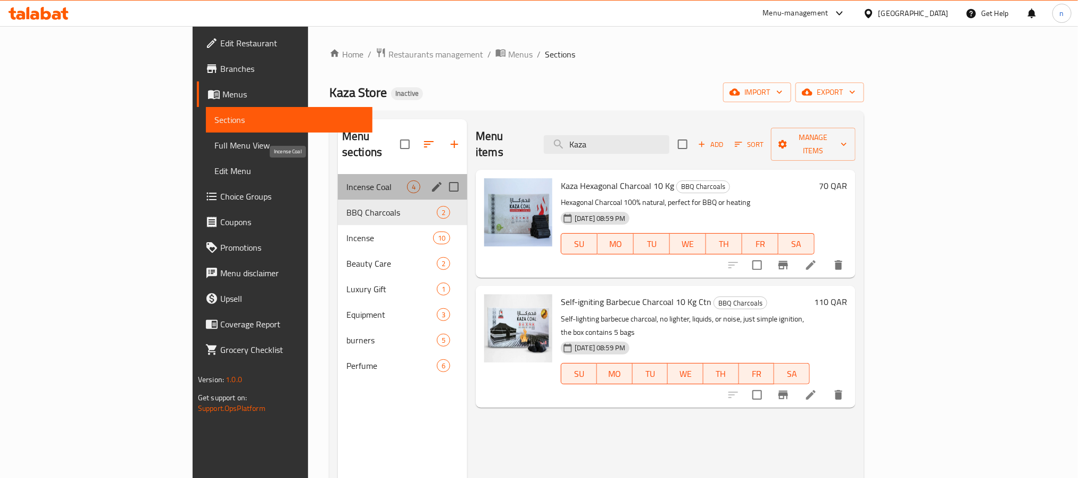
click at [346, 180] on span "Incense Coal" at bounding box center [376, 186] width 61 height 13
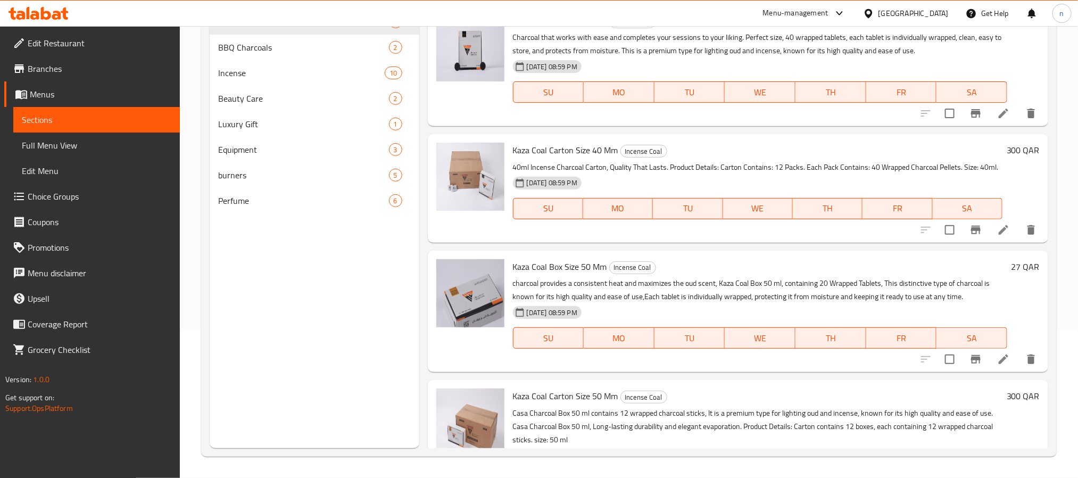
scroll to position [80, 0]
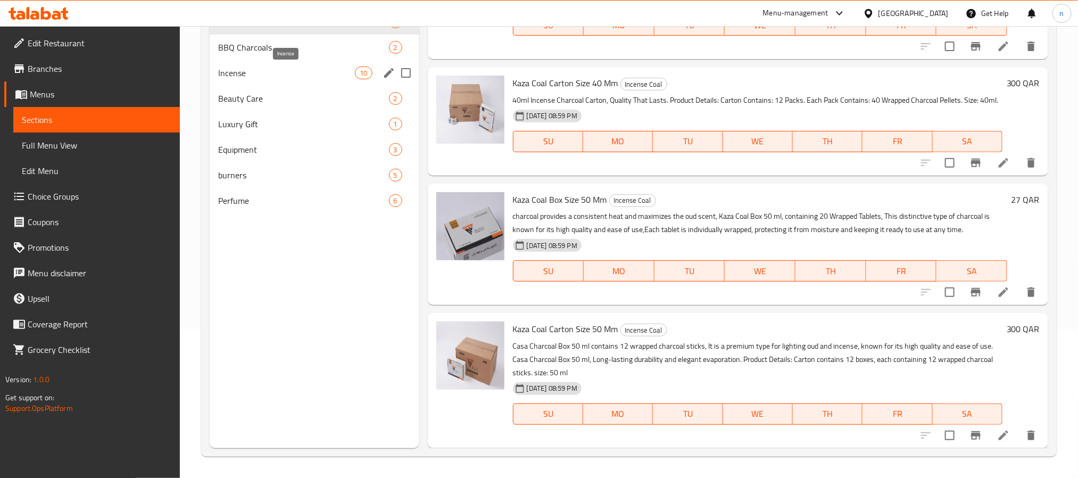
click at [254, 74] on span "Incense" at bounding box center [286, 72] width 137 height 13
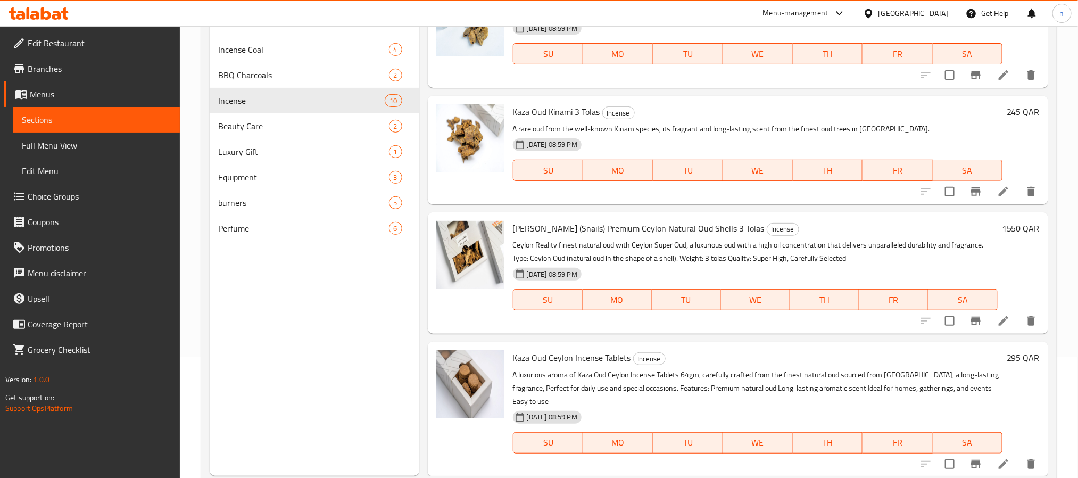
scroll to position [149, 0]
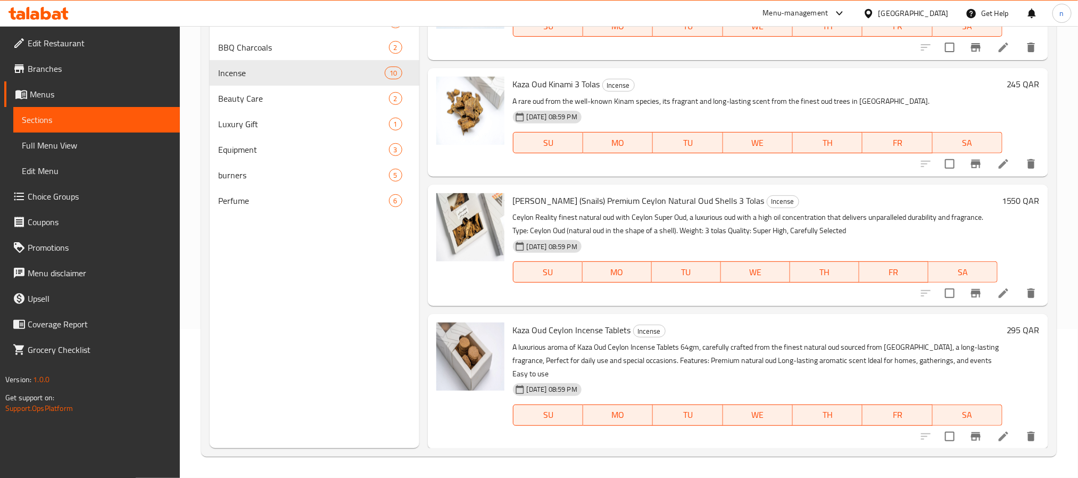
drag, startPoint x: 79, startPoint y: 1, endPoint x: 254, endPoint y: 123, distance: 213.5
click at [254, 123] on span "Luxury Gift" at bounding box center [303, 124] width 171 height 13
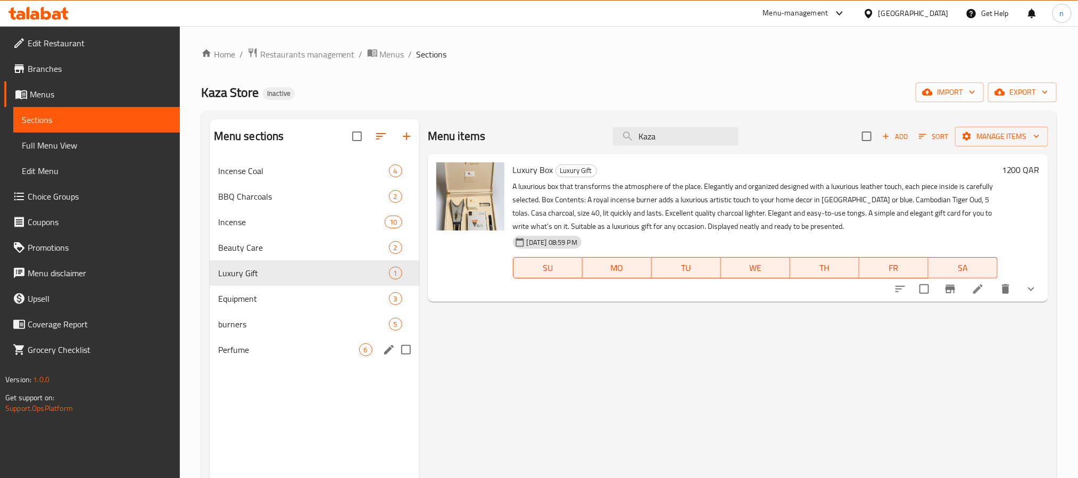
click at [281, 350] on span "Perfume" at bounding box center [288, 349] width 141 height 13
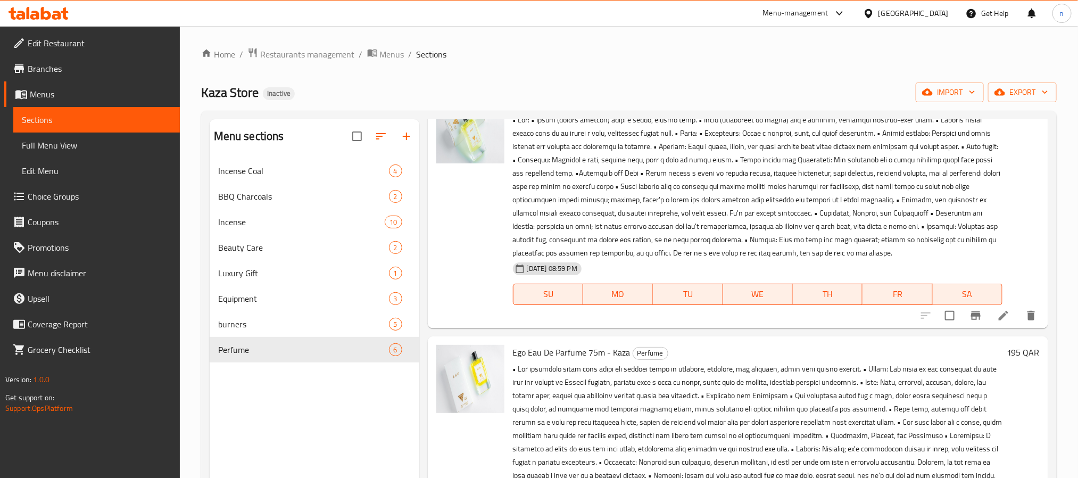
scroll to position [191, 0]
